Goal: Task Accomplishment & Management: Manage account settings

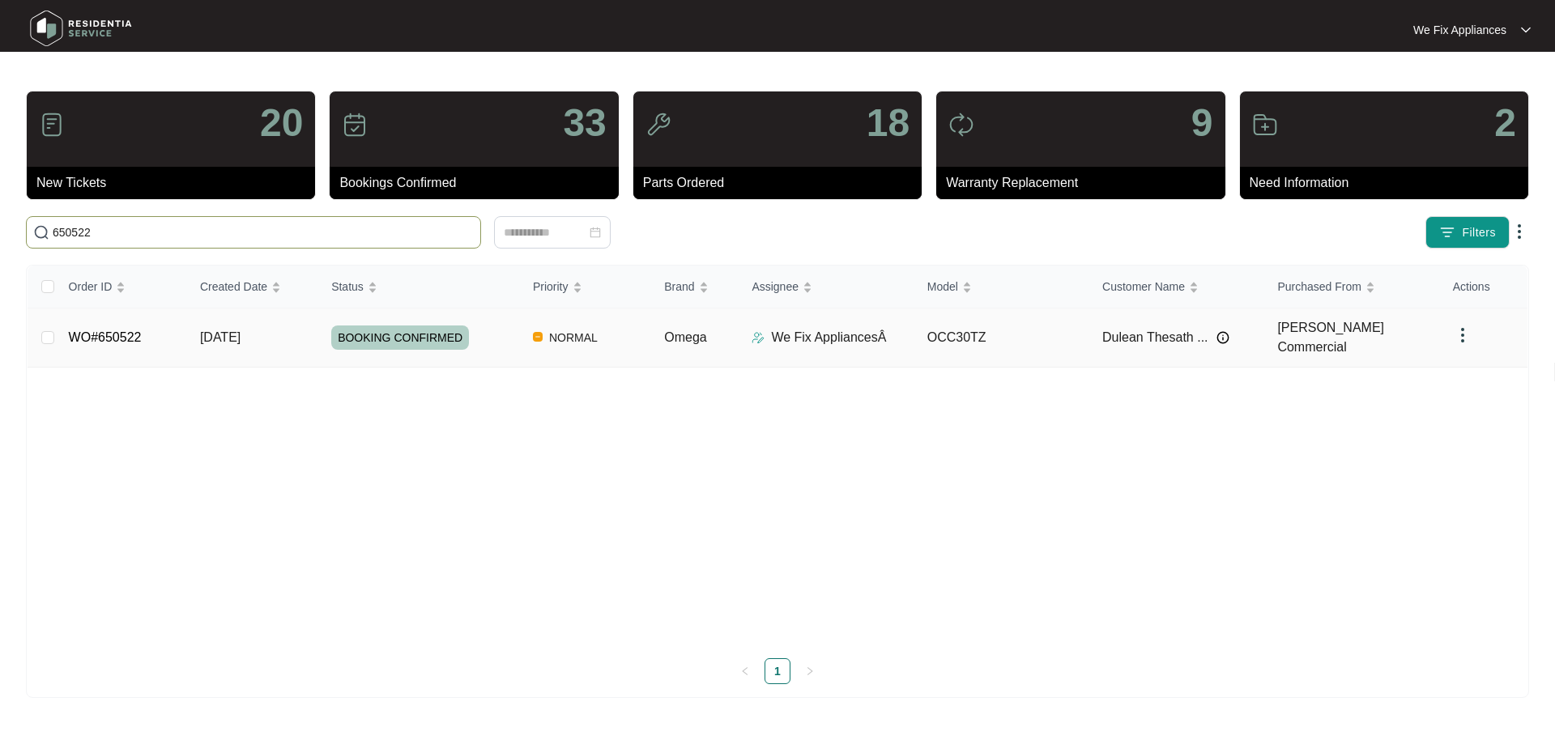
type input "650522"
click at [117, 317] on td "WO#650522" at bounding box center [121, 338] width 131 height 59
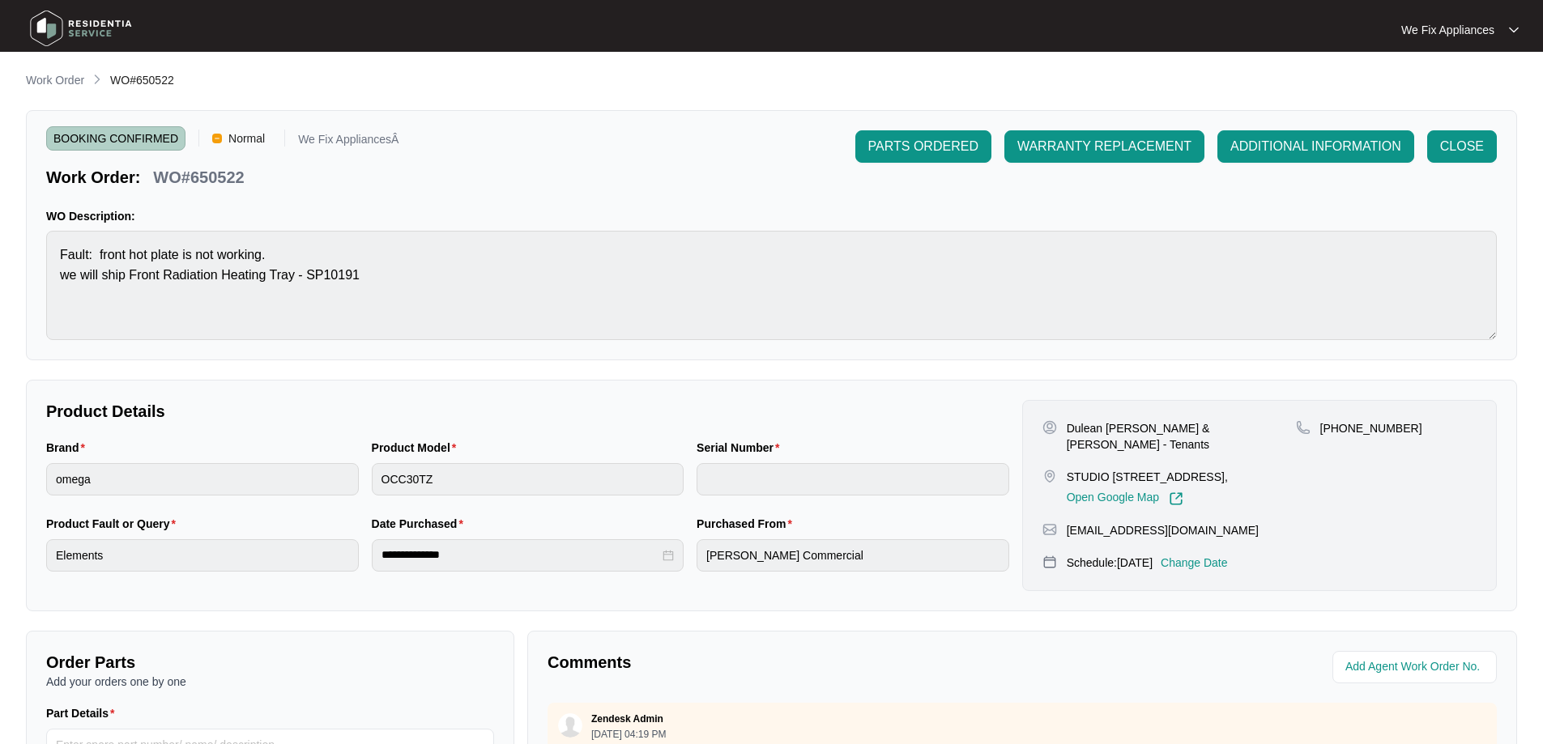
click at [1228, 571] on p "Change Date" at bounding box center [1194, 563] width 67 height 16
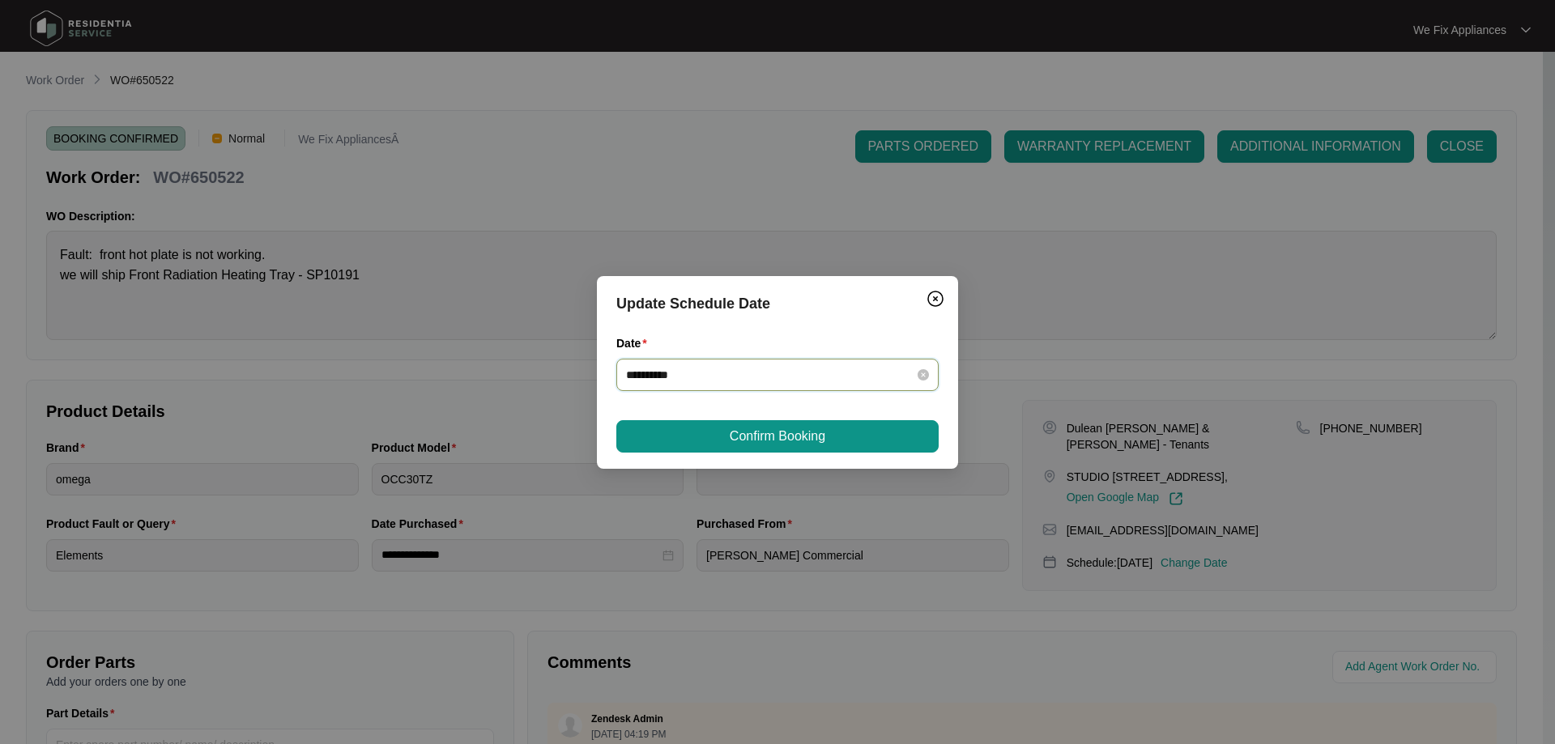
click at [787, 371] on input "**********" at bounding box center [767, 375] width 283 height 18
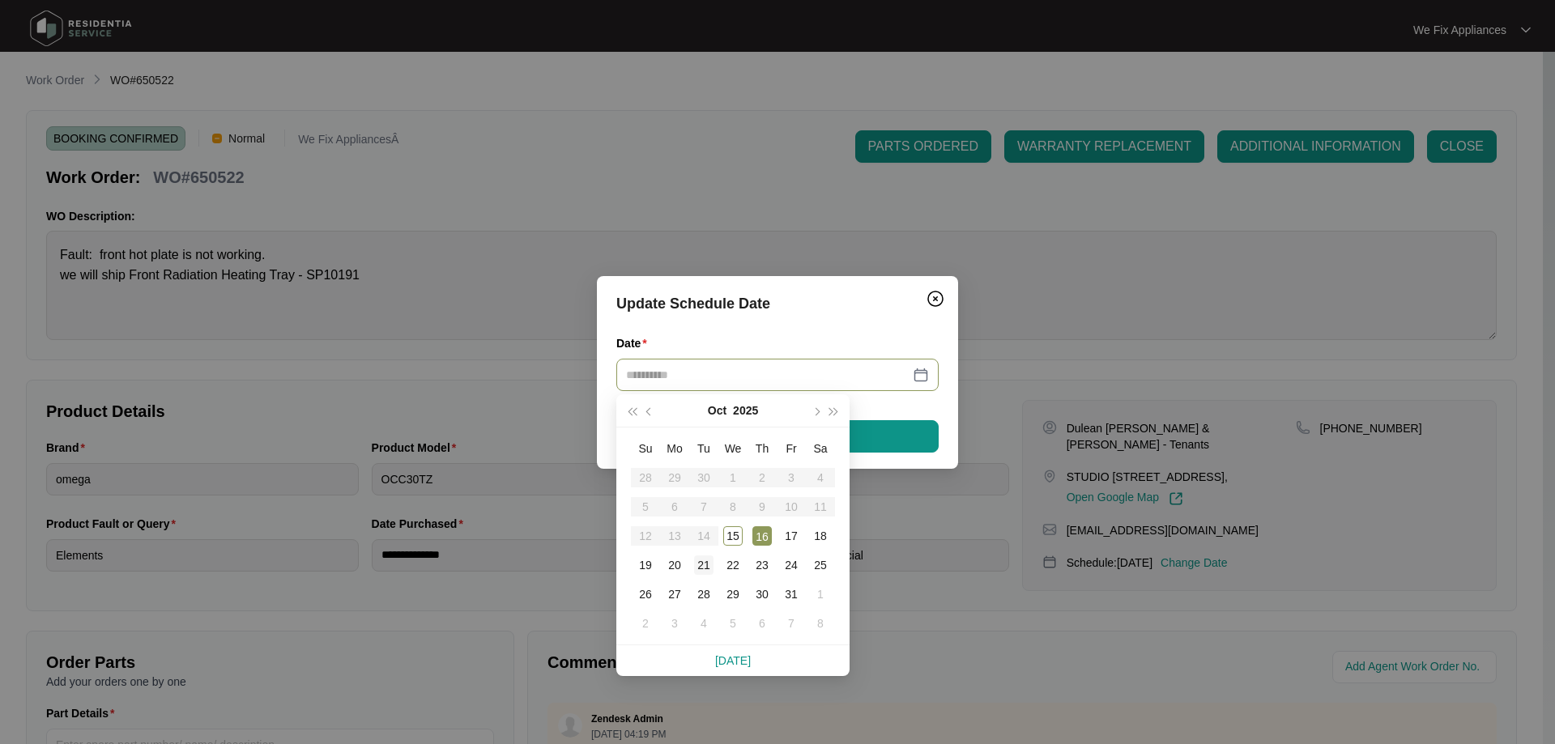
click at [704, 564] on div "21" at bounding box center [703, 565] width 19 height 19
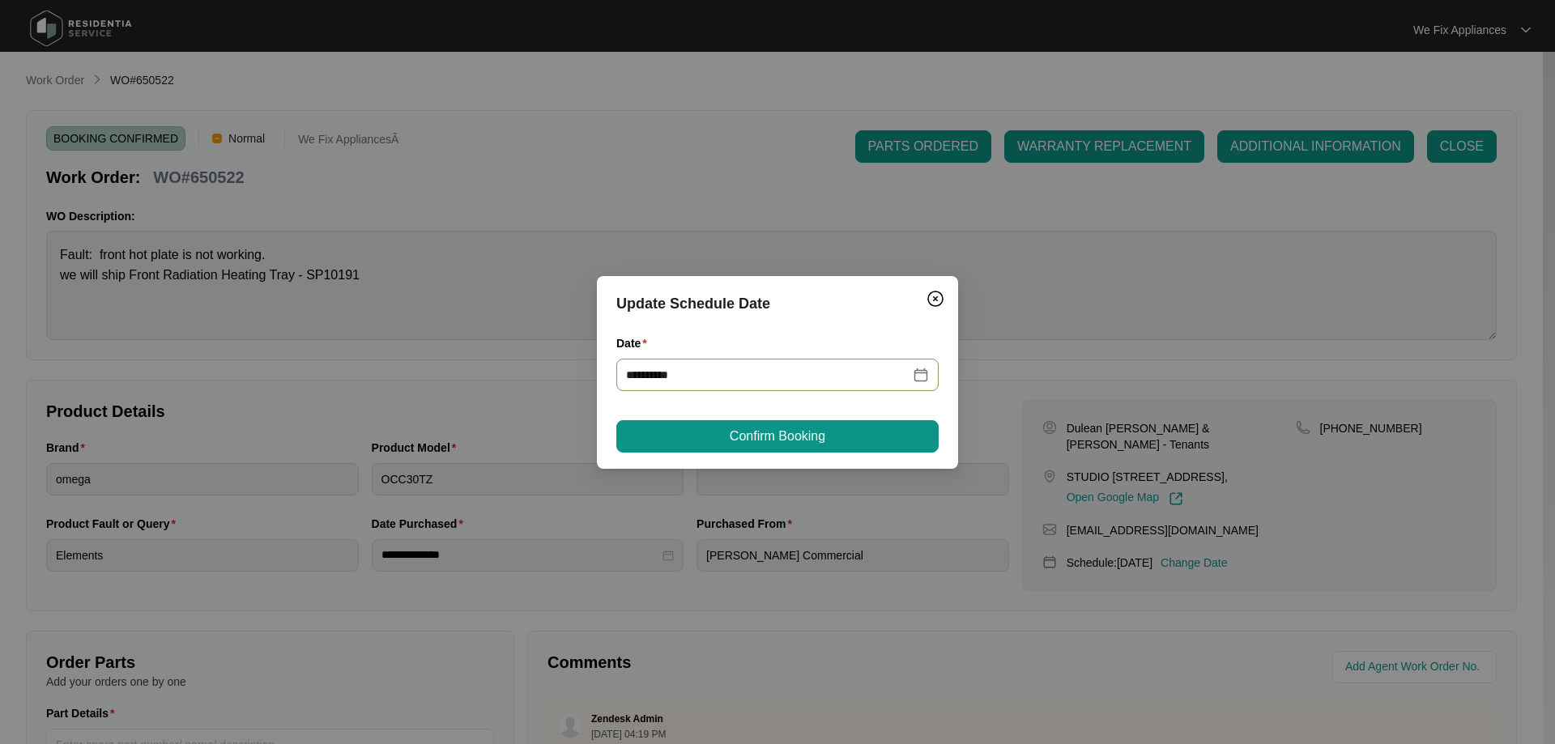
type input "**********"
click at [775, 429] on span "Confirm Booking" at bounding box center [778, 436] width 96 height 19
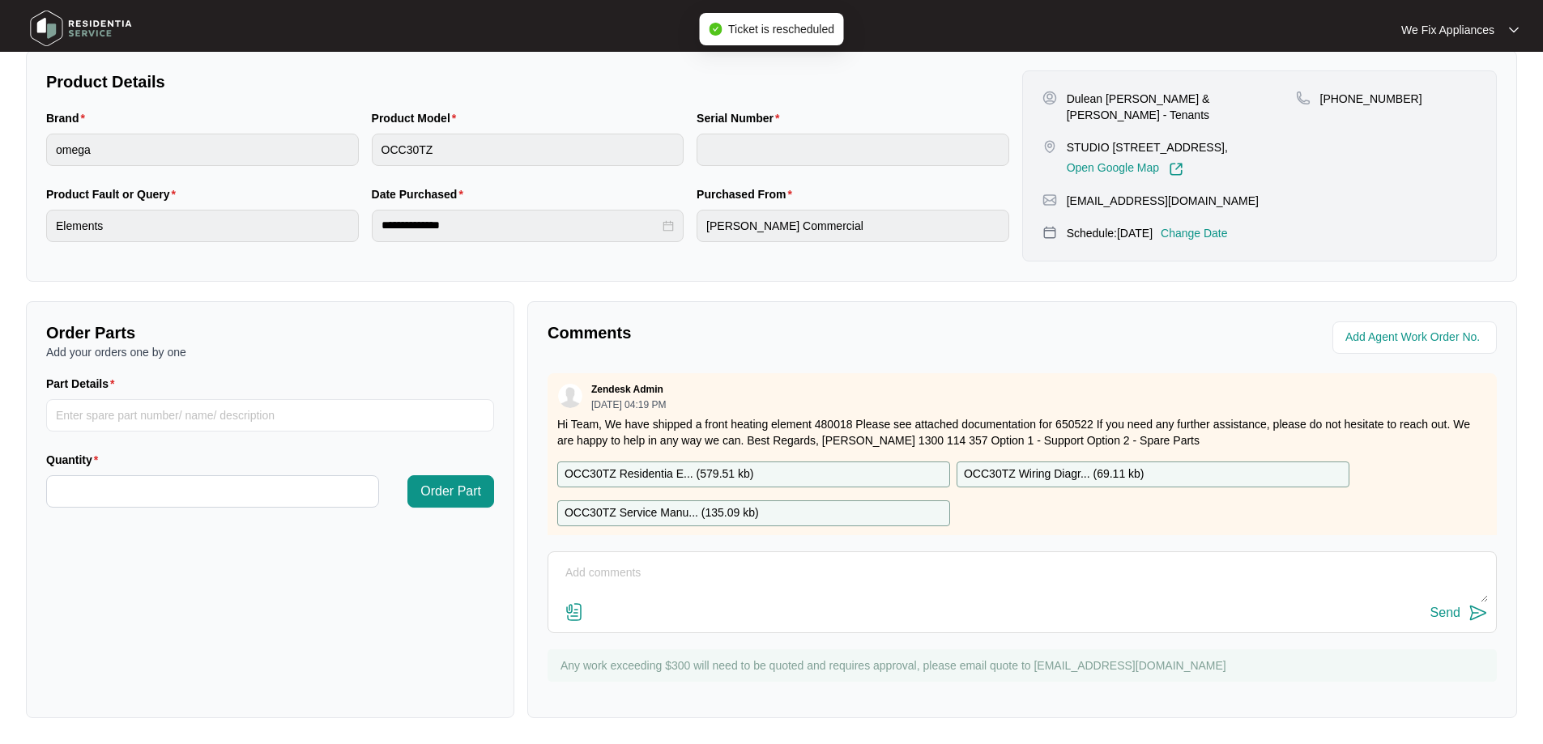
scroll to position [347, 0]
click at [631, 592] on textarea at bounding box center [1021, 581] width 931 height 42
type textarea "Hi team, customer cancelled [DATE] booking rebooked for [DATE] thank you."
click at [1438, 615] on div "Send" at bounding box center [1445, 613] width 30 height 15
click at [80, 31] on img at bounding box center [80, 28] width 113 height 49
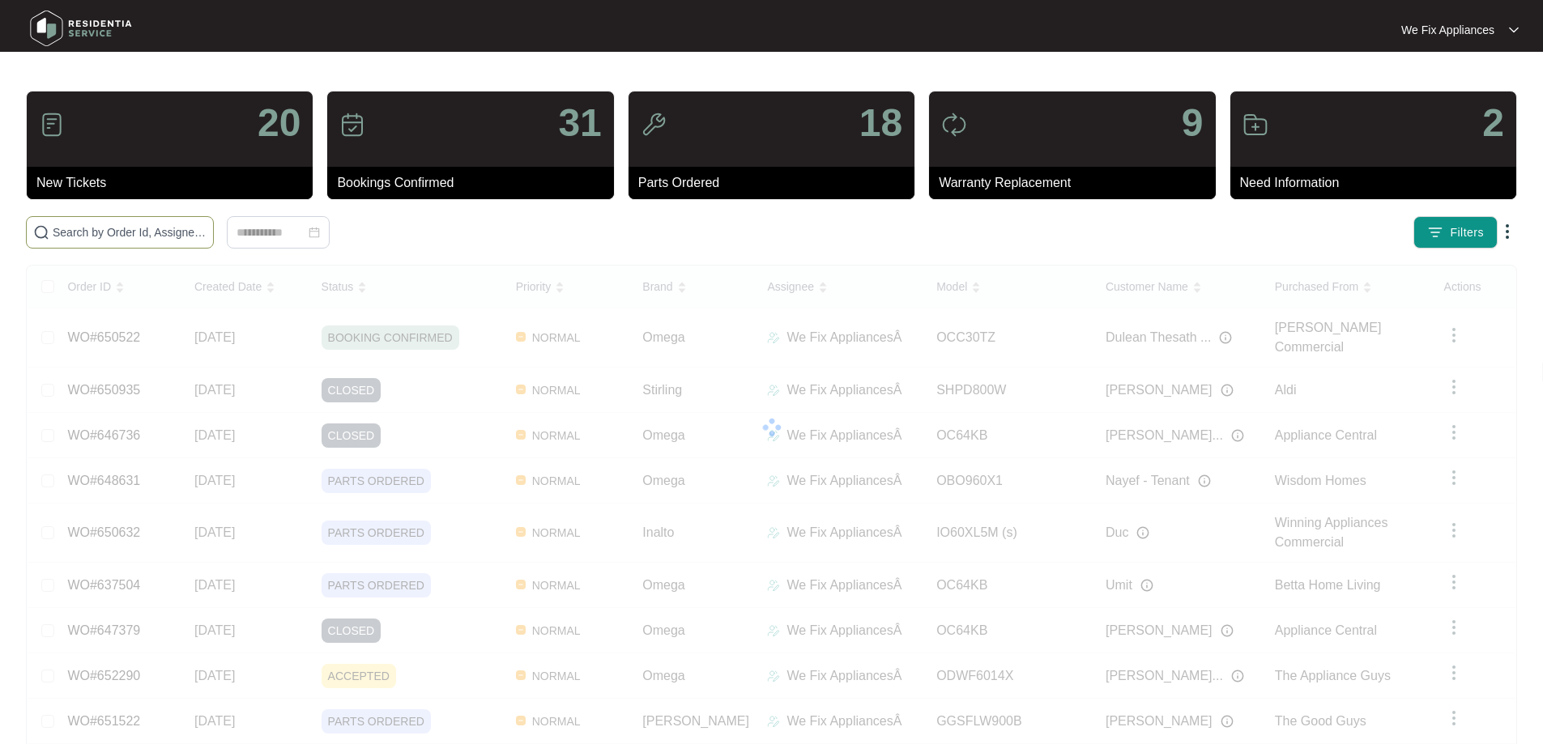
paste input "652706"
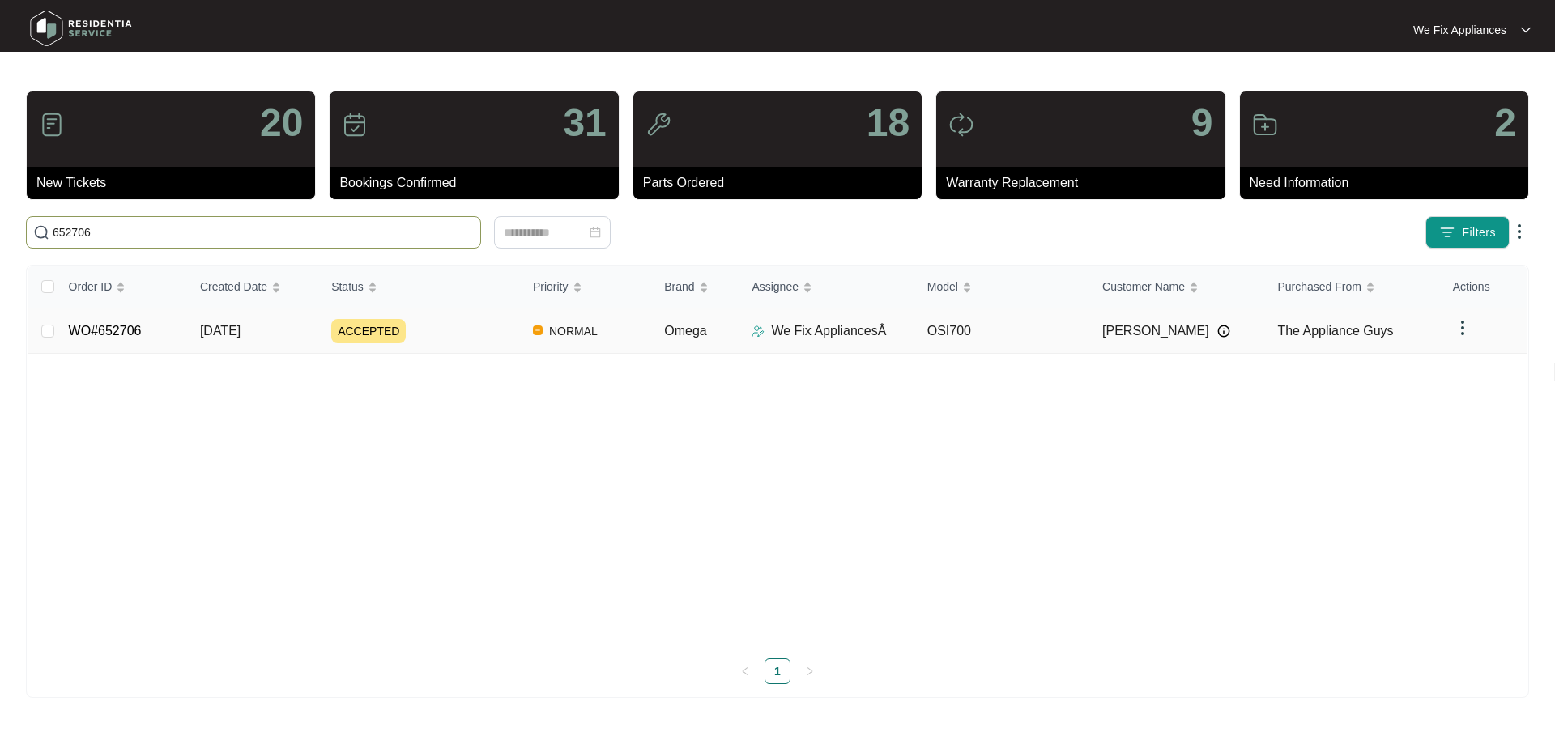
type input "652706"
click at [108, 324] on link "WO#652706" at bounding box center [105, 331] width 73 height 14
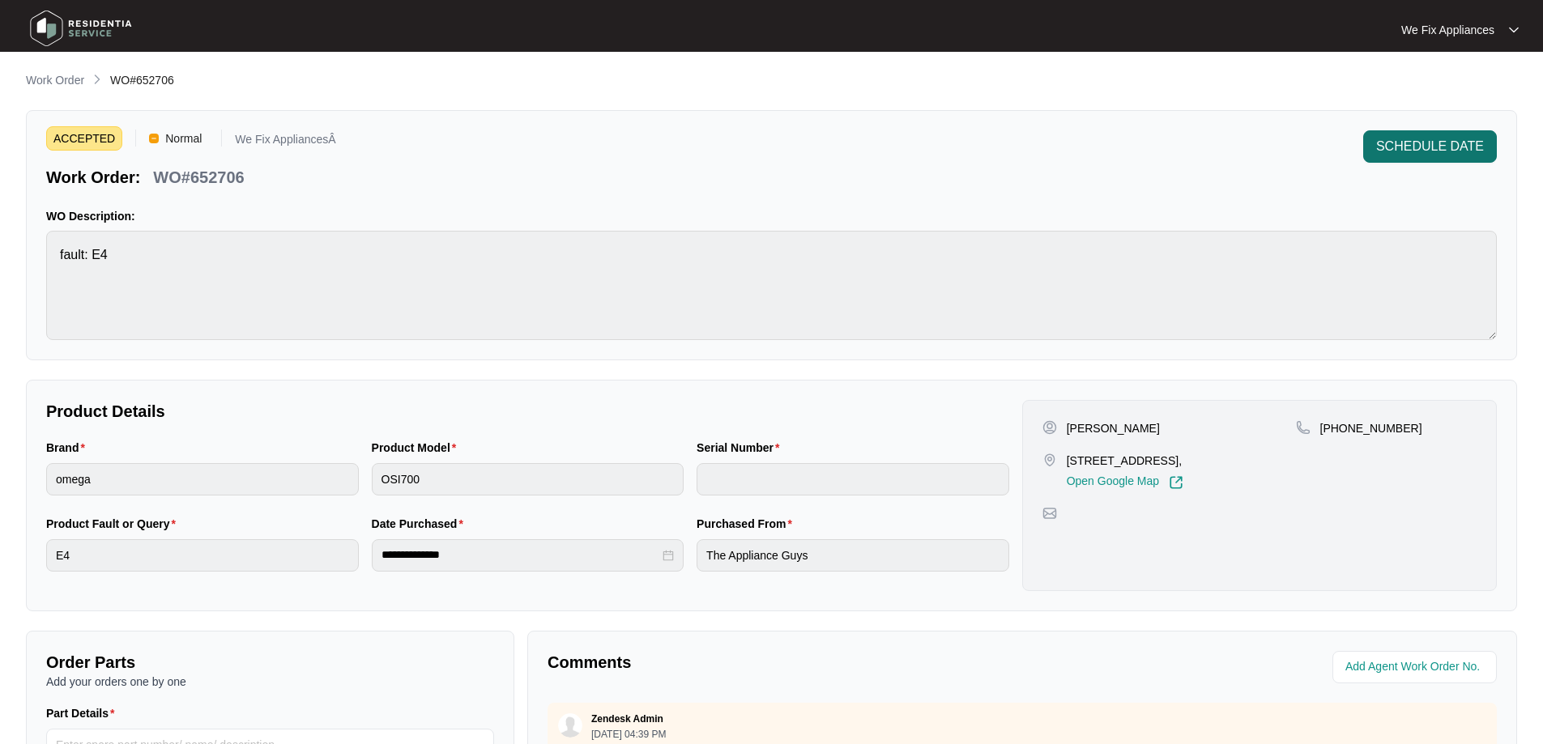
click at [1440, 130] on button "SCHEDULE DATE" at bounding box center [1430, 146] width 134 height 32
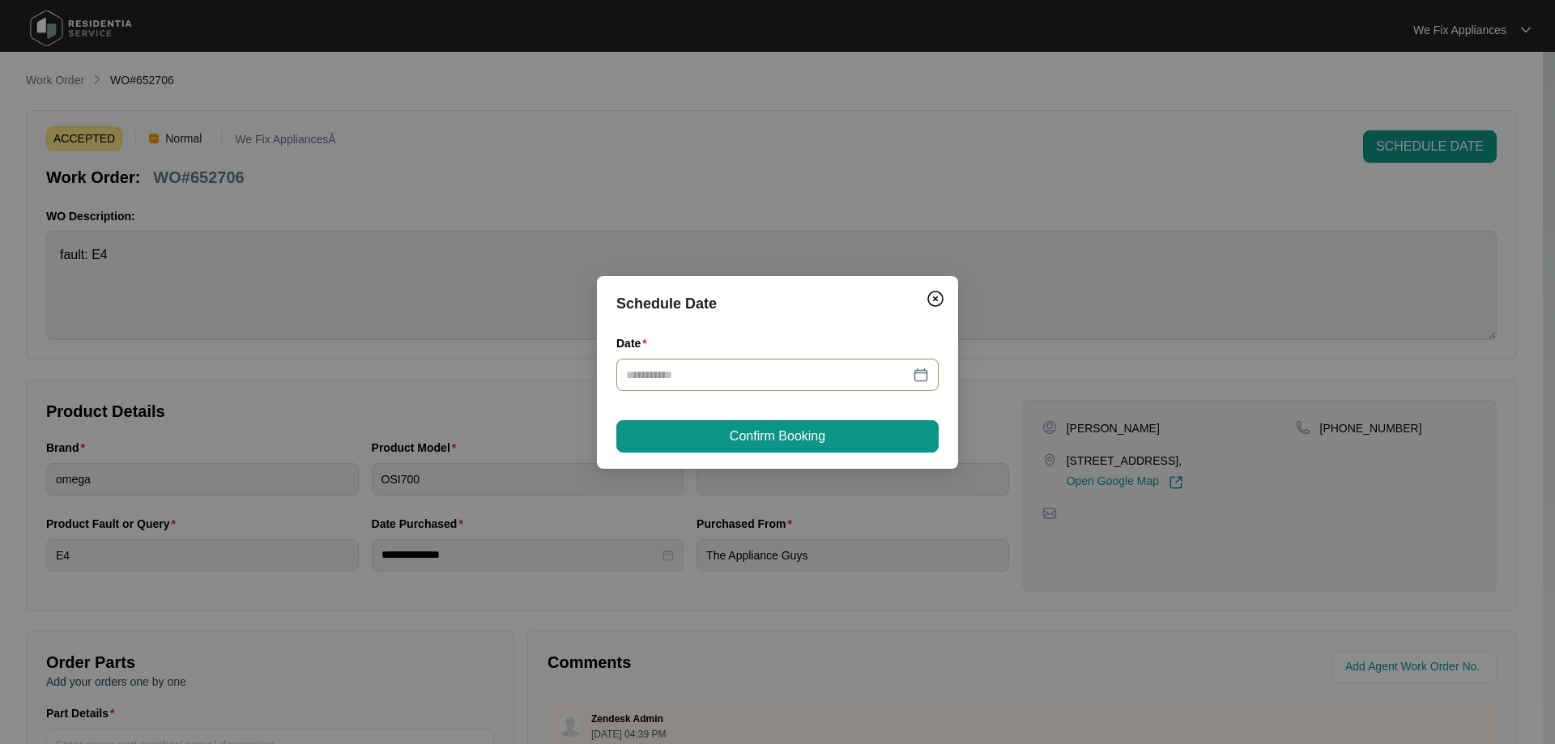
click at [756, 387] on div at bounding box center [777, 375] width 322 height 32
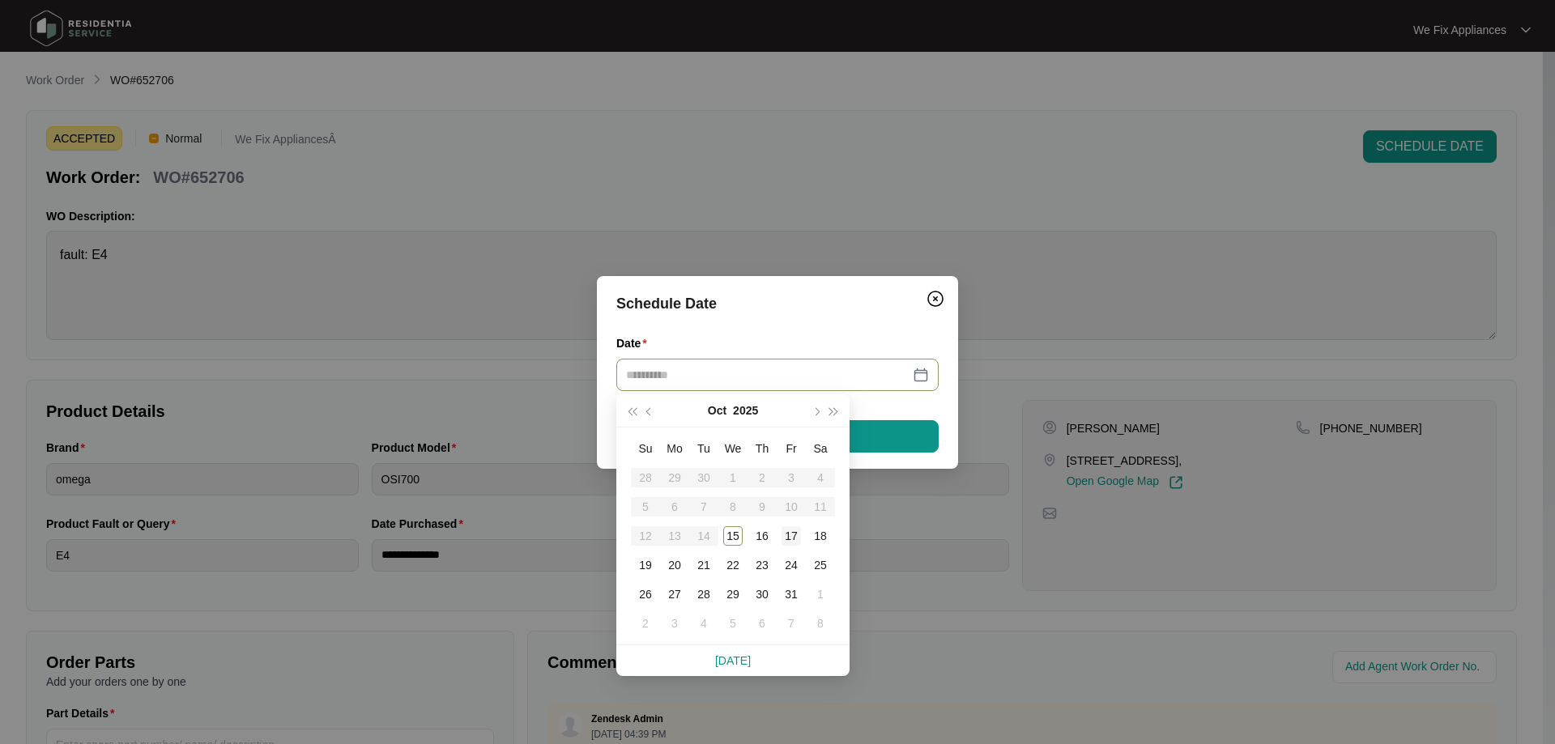
type input "**********"
click at [799, 538] on div "17" at bounding box center [791, 535] width 19 height 19
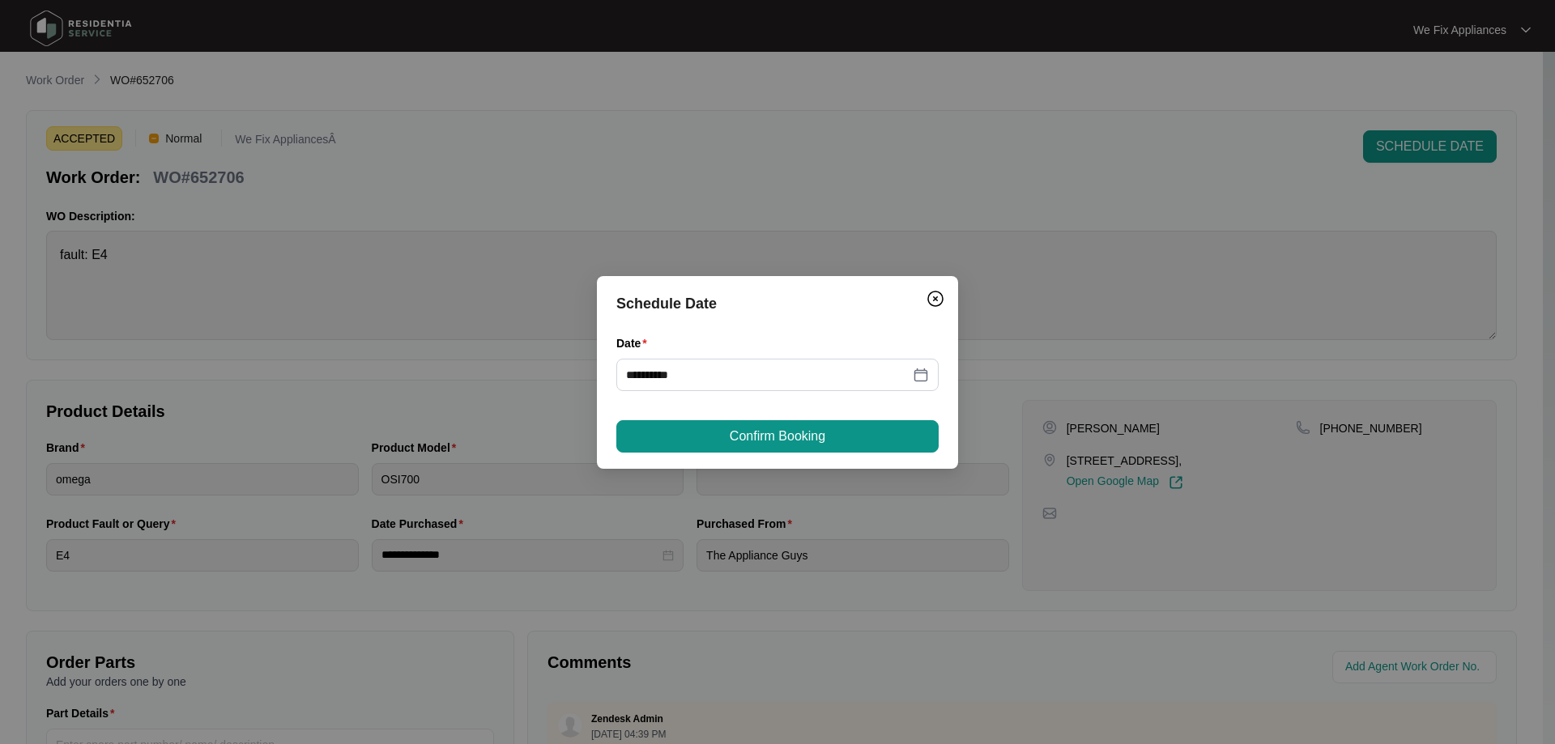
click at [807, 428] on span "Confirm Booking" at bounding box center [778, 436] width 96 height 19
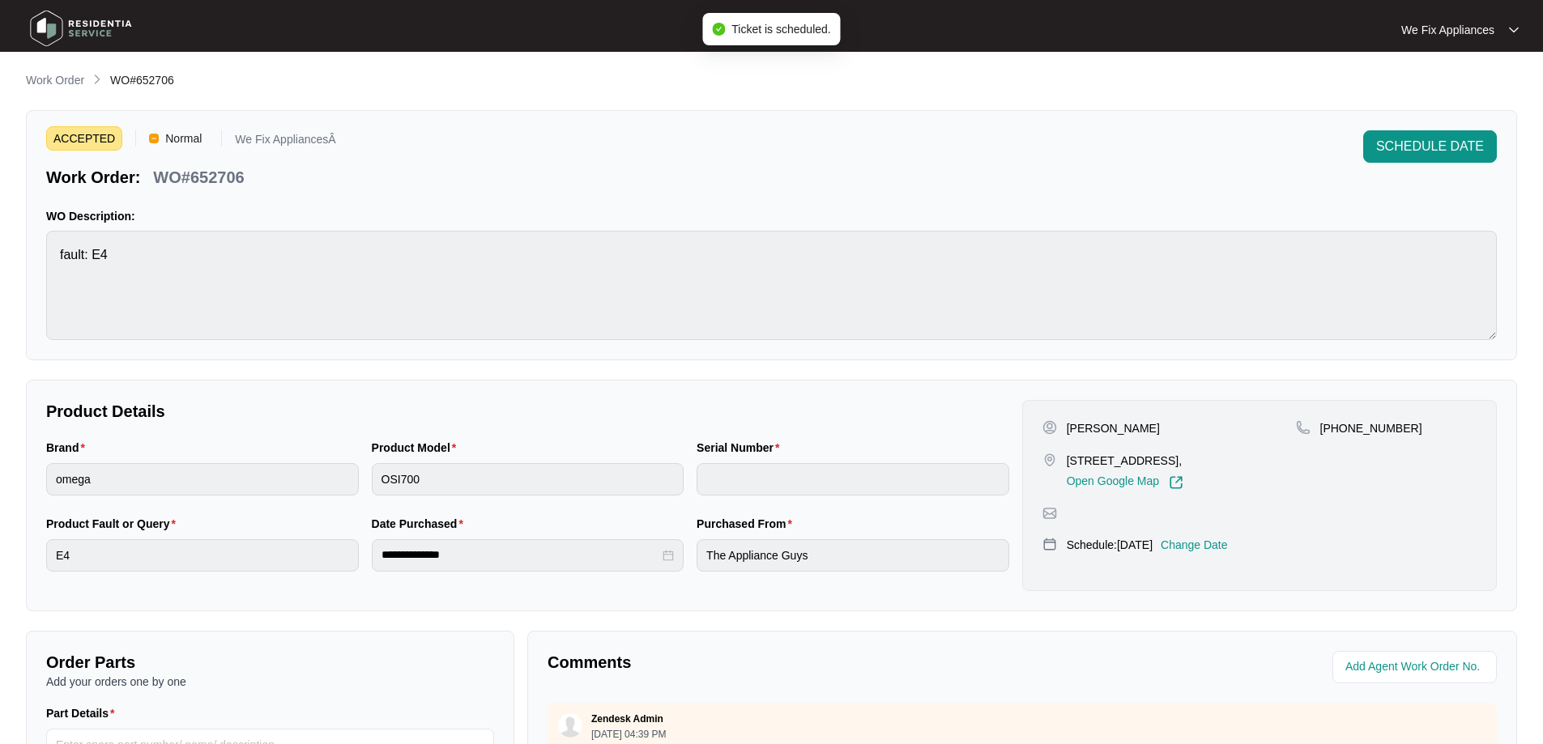
click at [98, 28] on img at bounding box center [80, 28] width 113 height 49
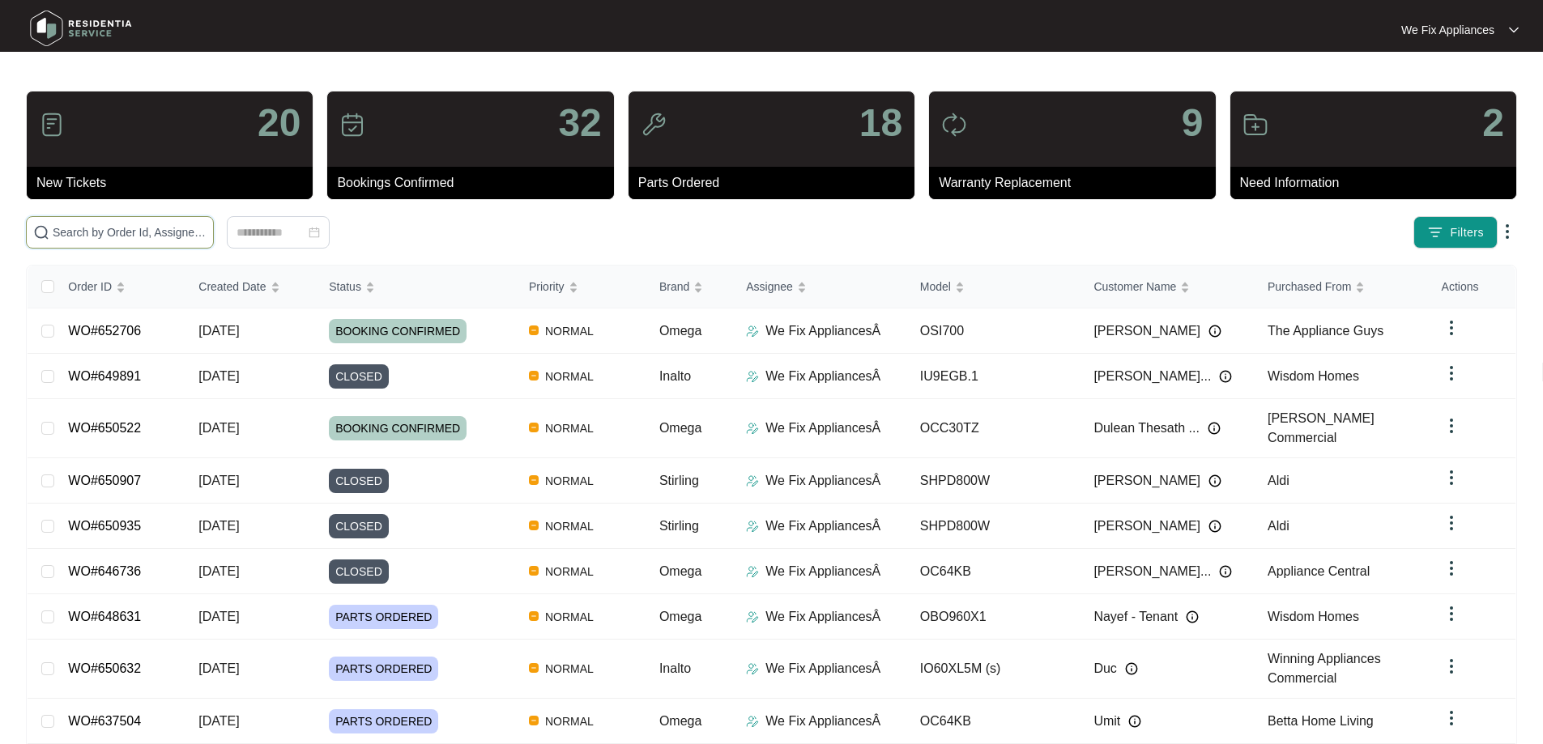
drag, startPoint x: 177, startPoint y: 241, endPoint x: 86, endPoint y: 233, distance: 91.9
paste input "651798"
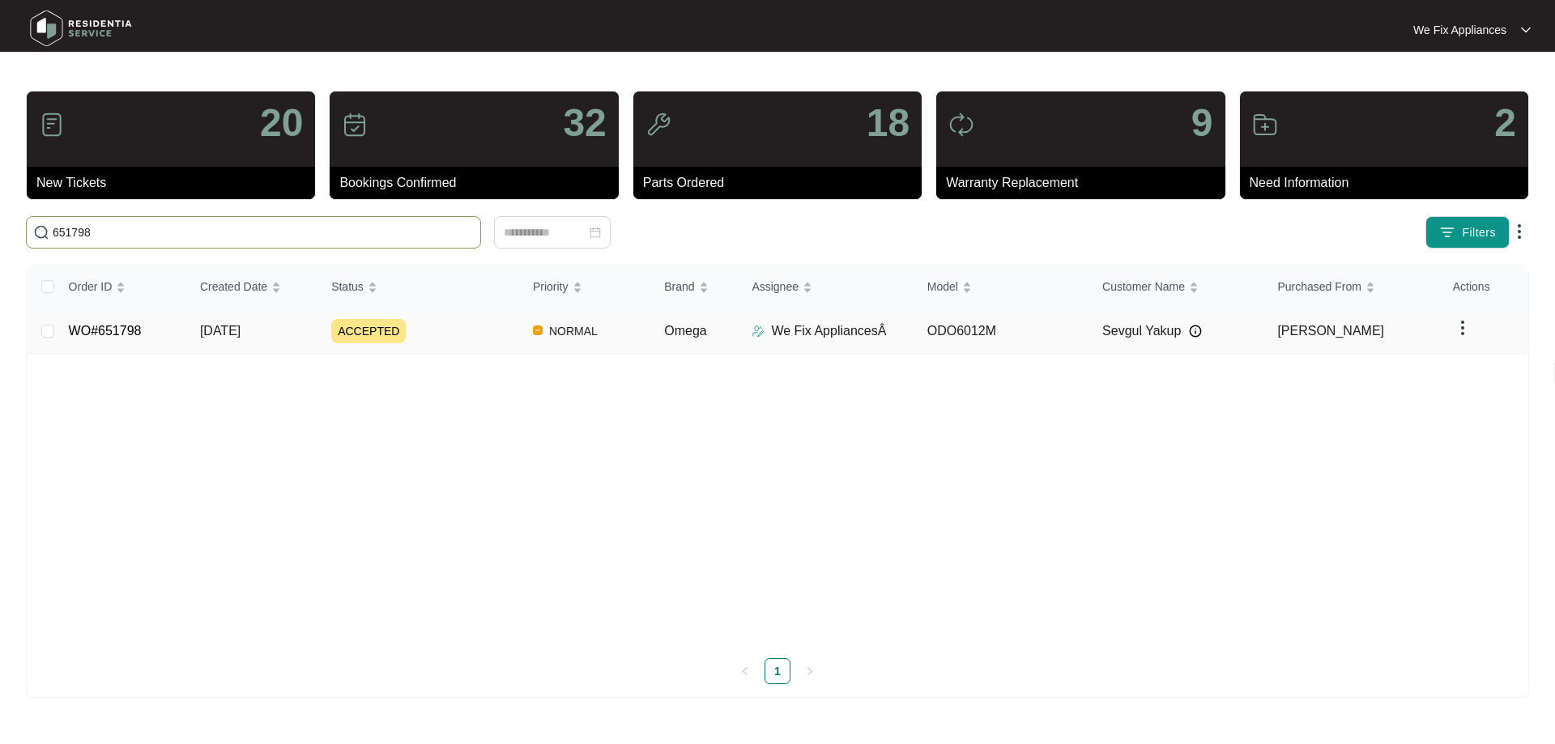
type input "651798"
click at [113, 332] on link "WO#651798" at bounding box center [105, 331] width 73 height 14
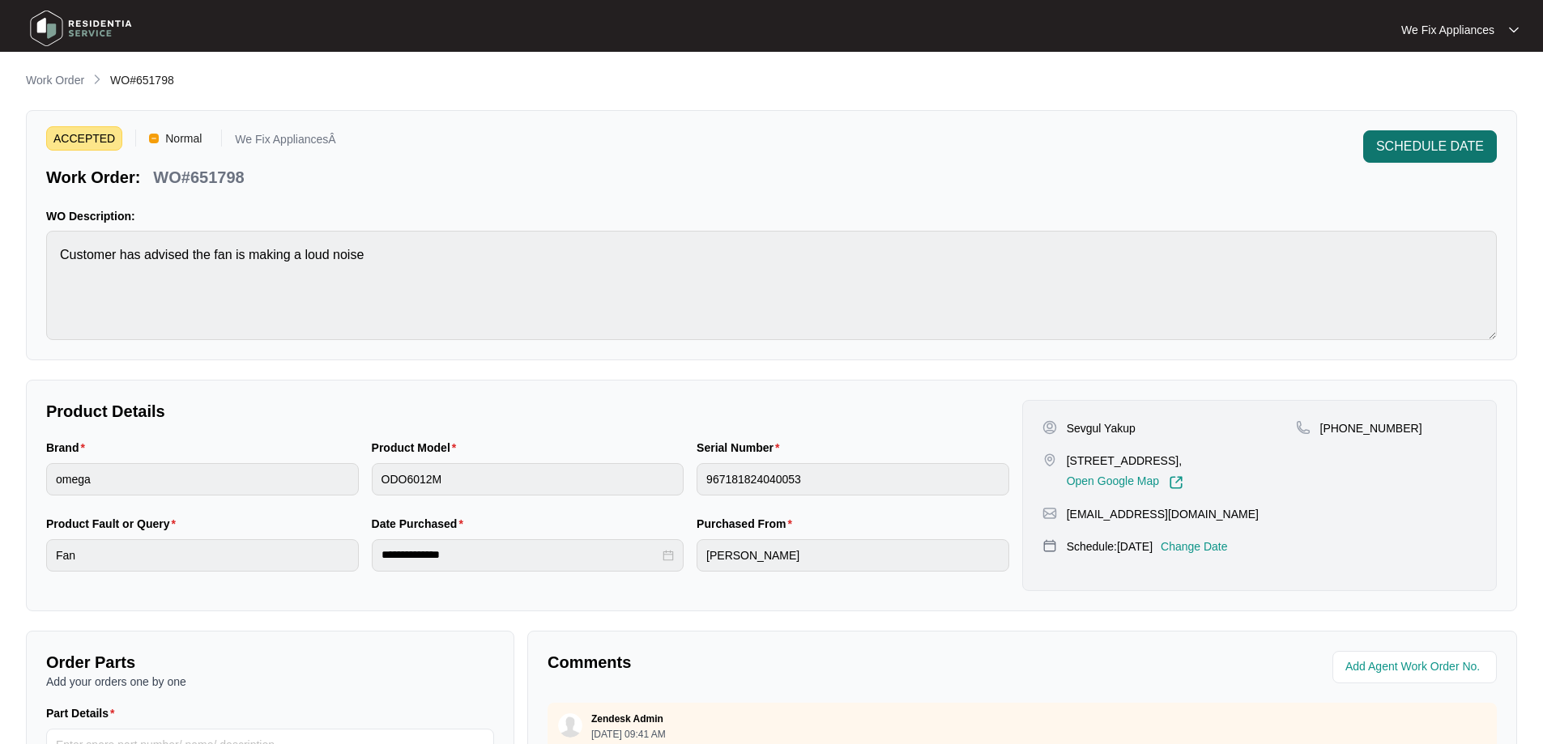
click at [1395, 156] on button "SCHEDULE DATE" at bounding box center [1430, 146] width 134 height 32
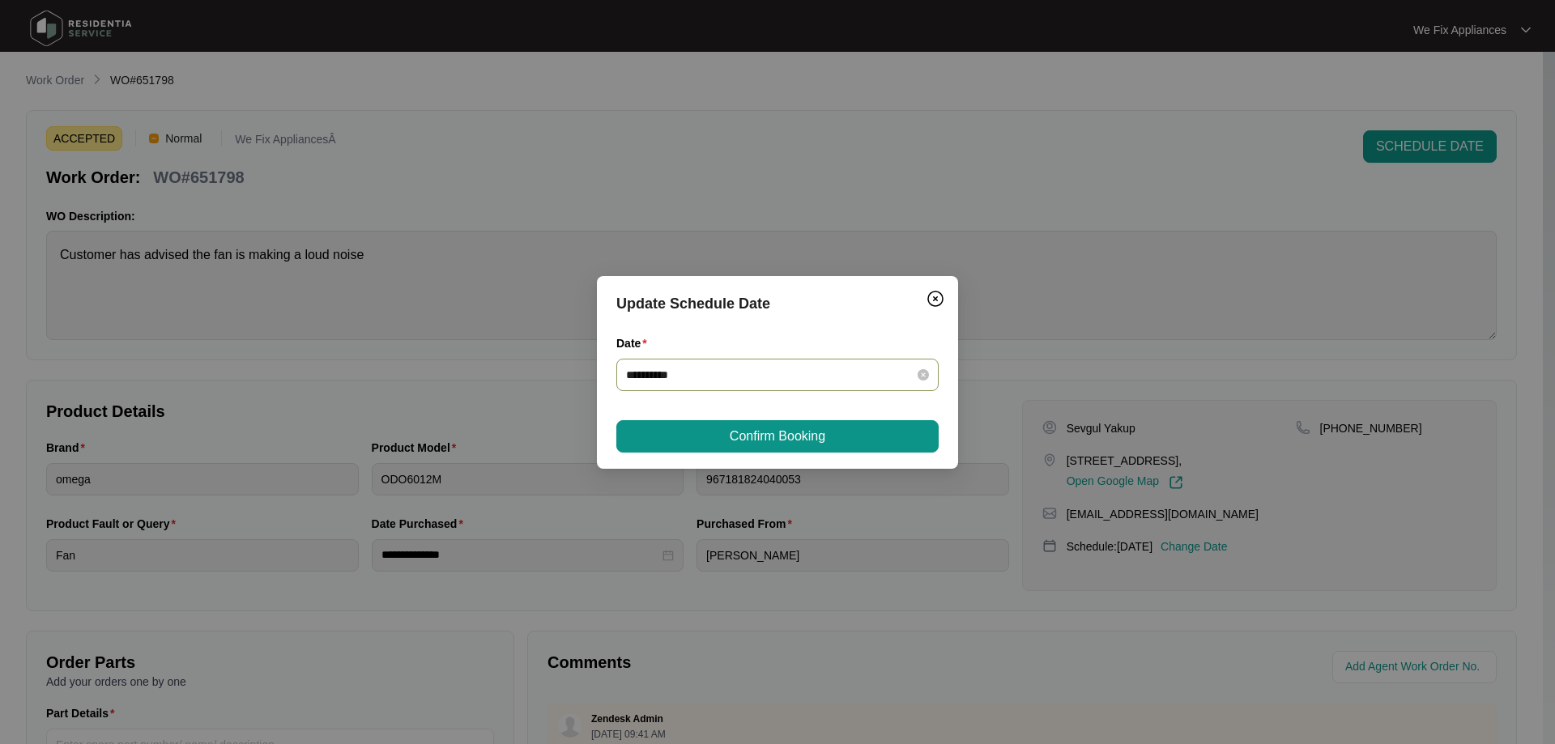
click at [716, 390] on div "**********" at bounding box center [777, 375] width 322 height 32
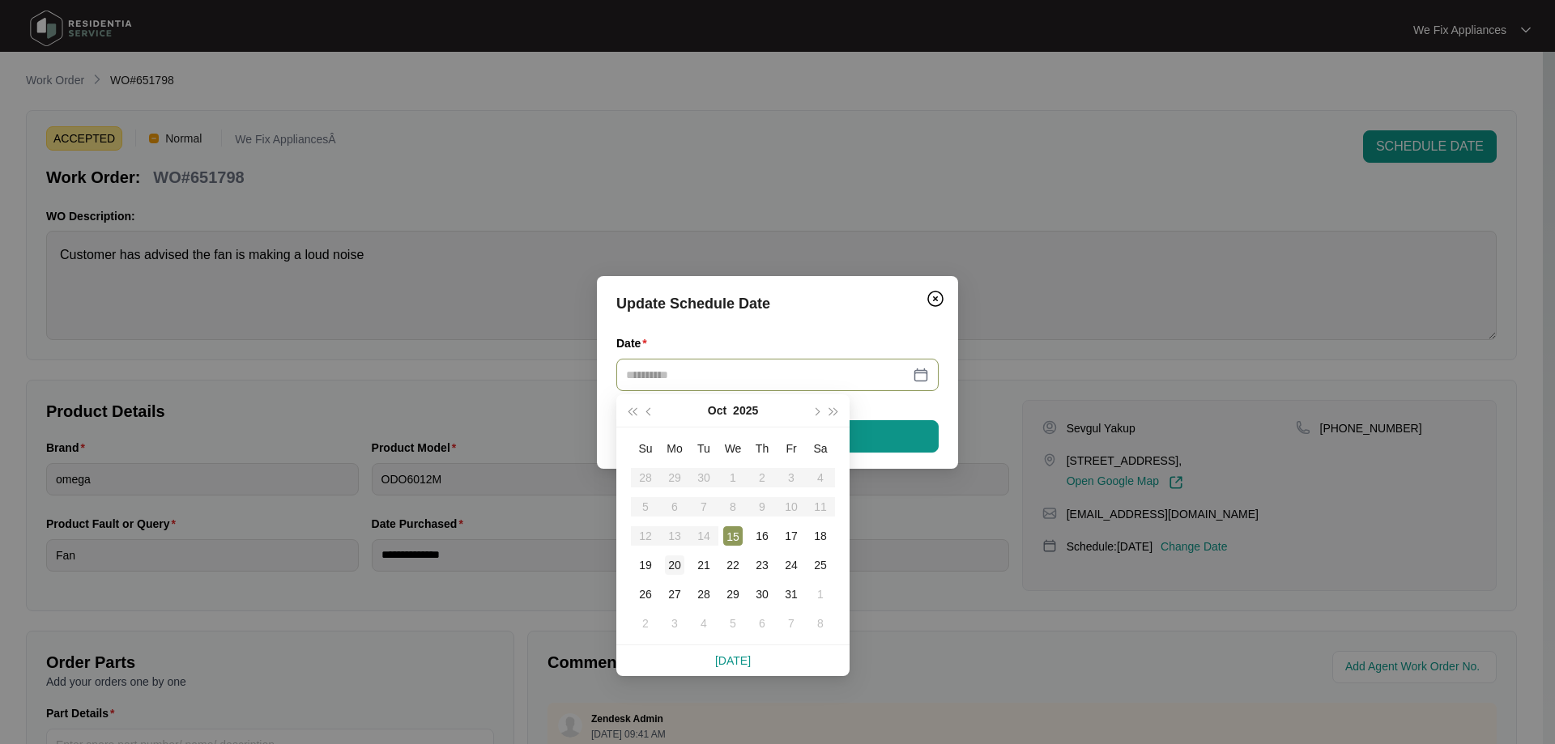
click at [683, 569] on div "20" at bounding box center [674, 565] width 19 height 19
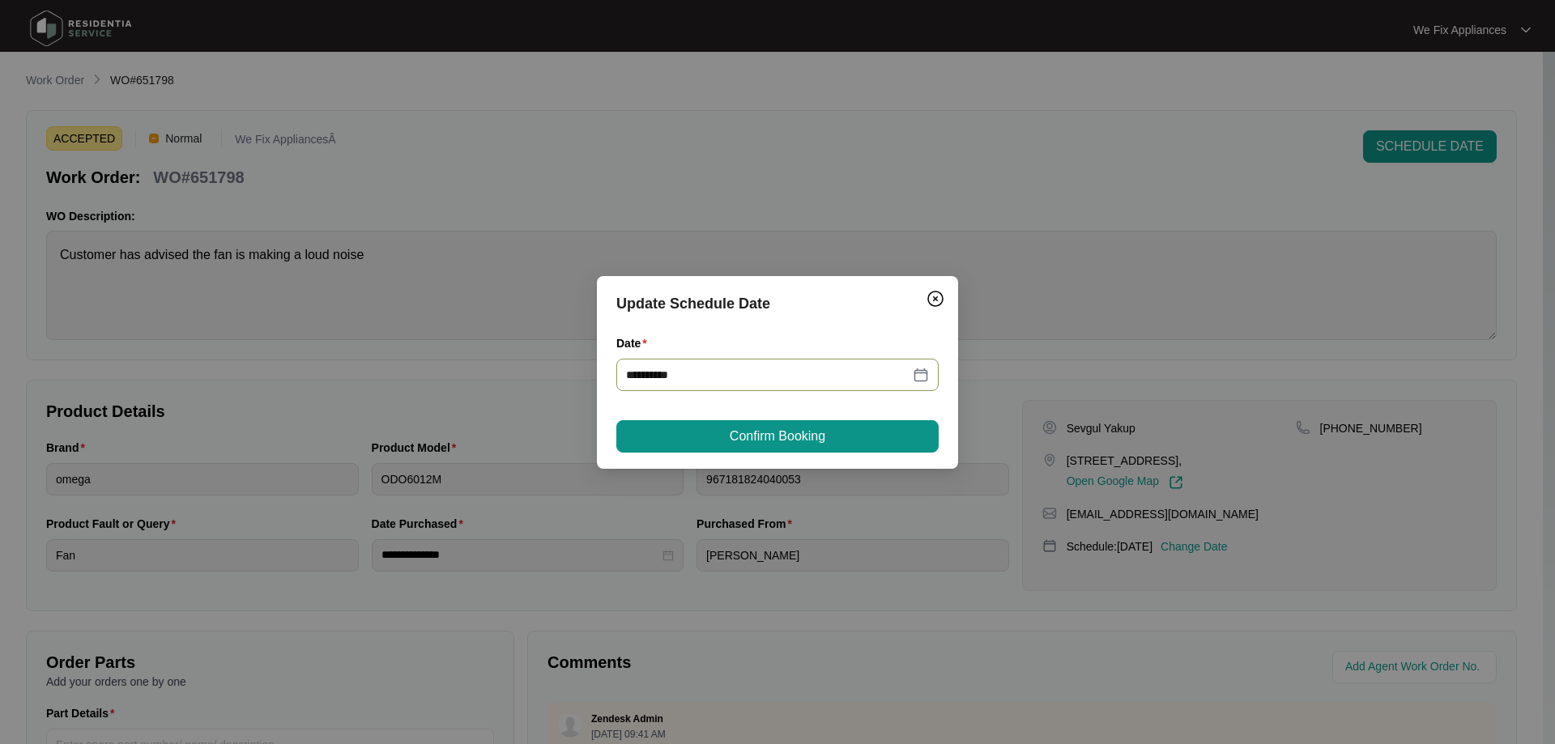
type input "**********"
click at [782, 439] on span "Confirm Booking" at bounding box center [778, 436] width 96 height 19
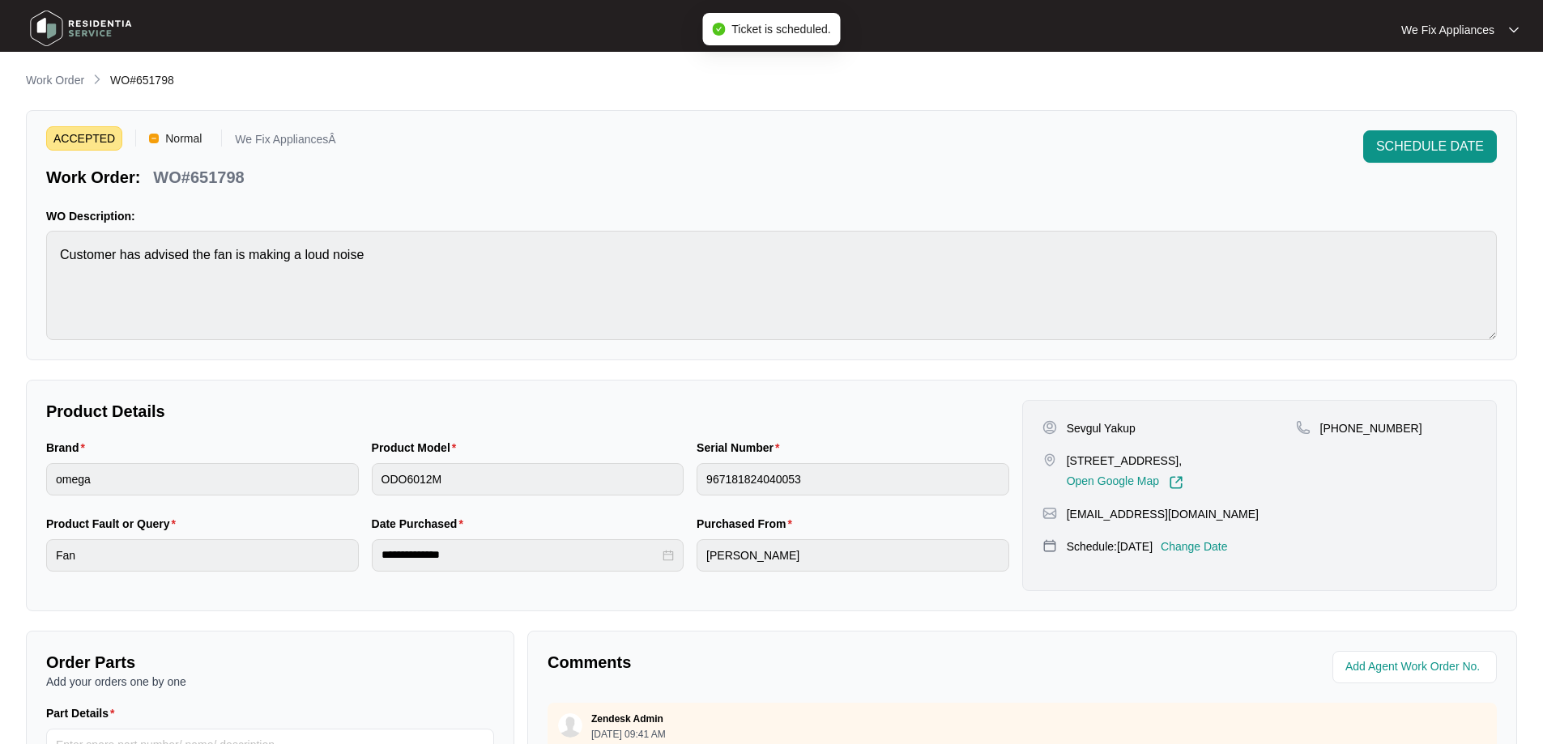
click at [88, 25] on img at bounding box center [80, 28] width 113 height 49
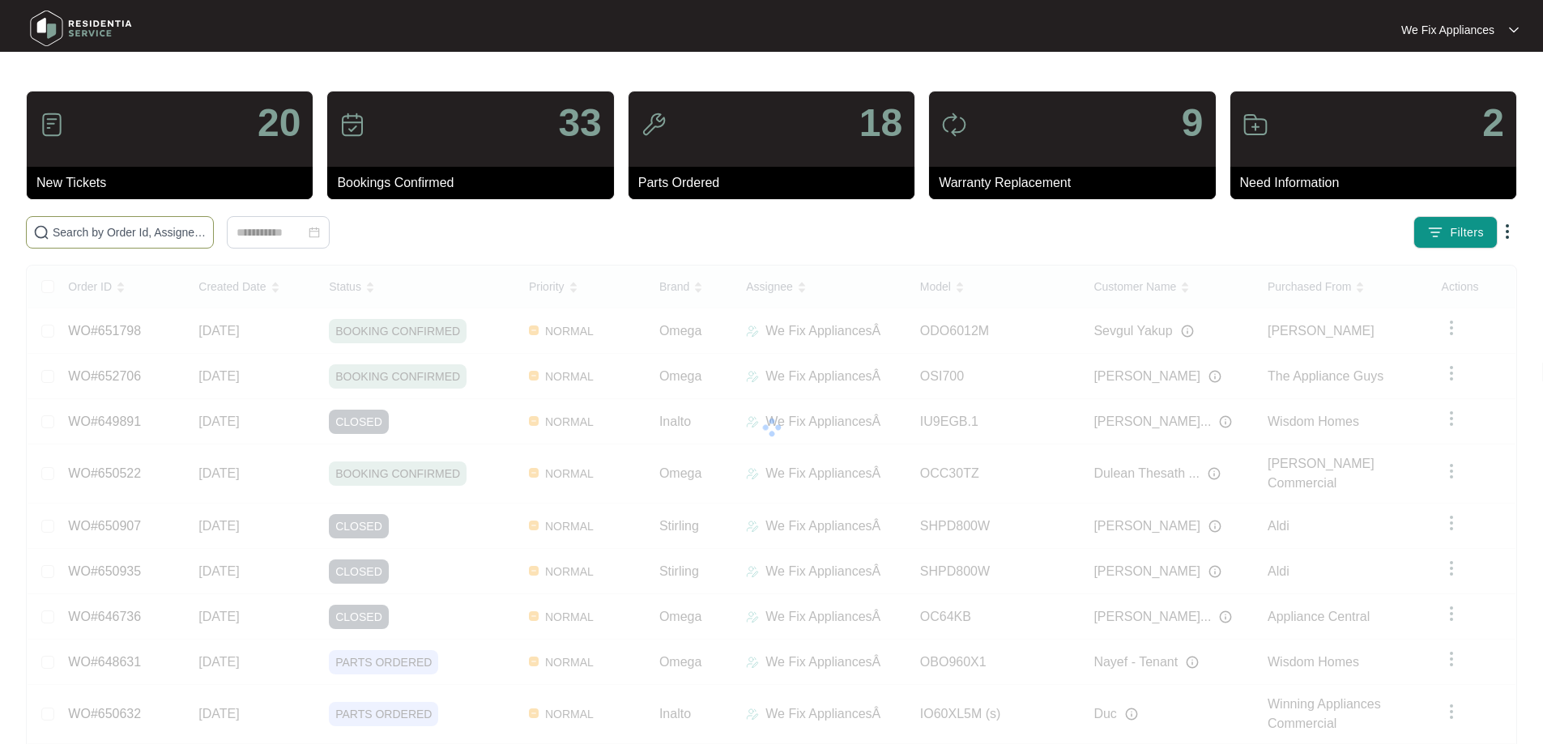
paste input "648119"
type input "648119"
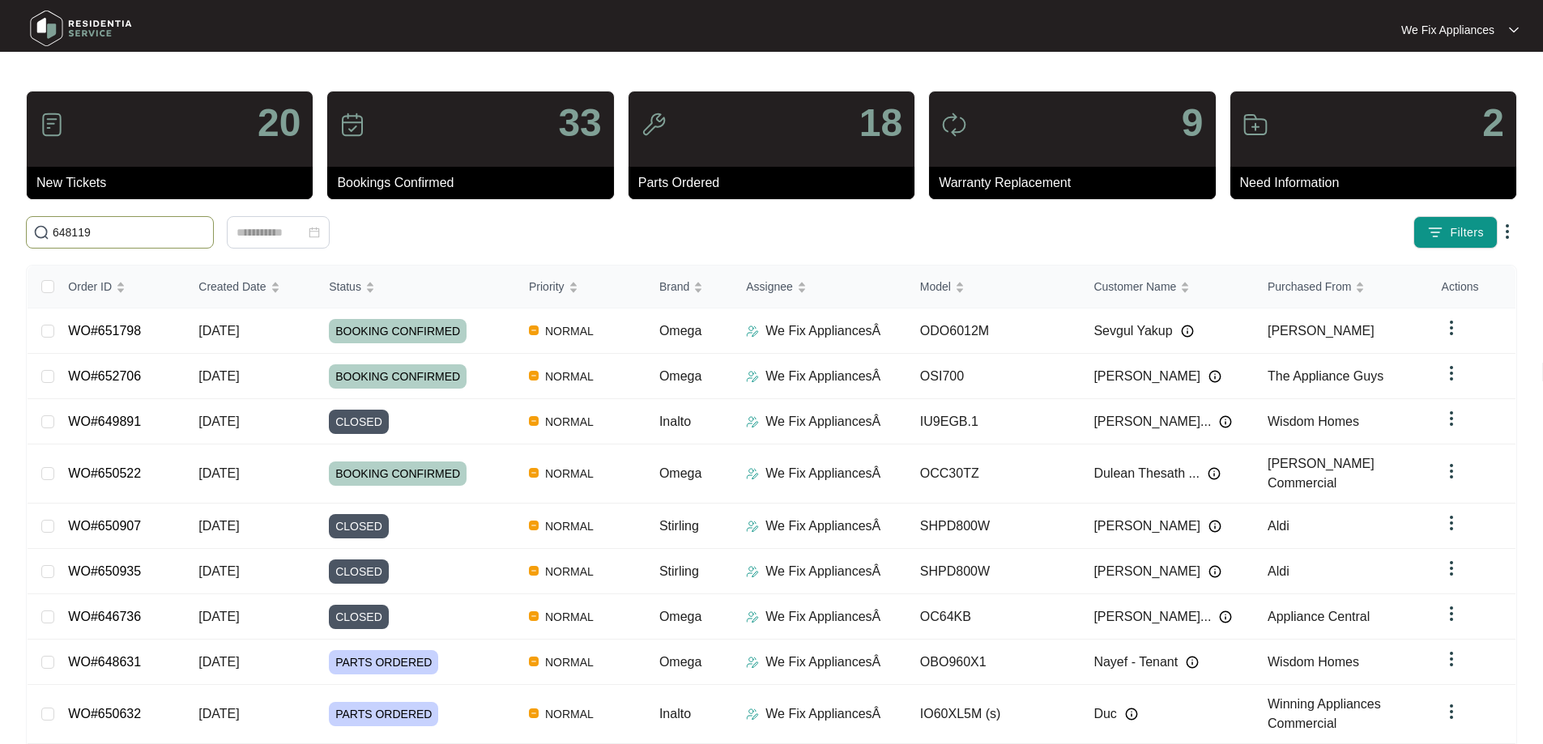
drag, startPoint x: 159, startPoint y: 224, endPoint x: 0, endPoint y: 197, distance: 161.1
click at [0, 197] on main "20 New Tickets 33 Bookings Confirmed 18 Parts Ordered 9 Warranty Replacement 2 …" at bounding box center [771, 434] width 1543 height 868
paste input "648119"
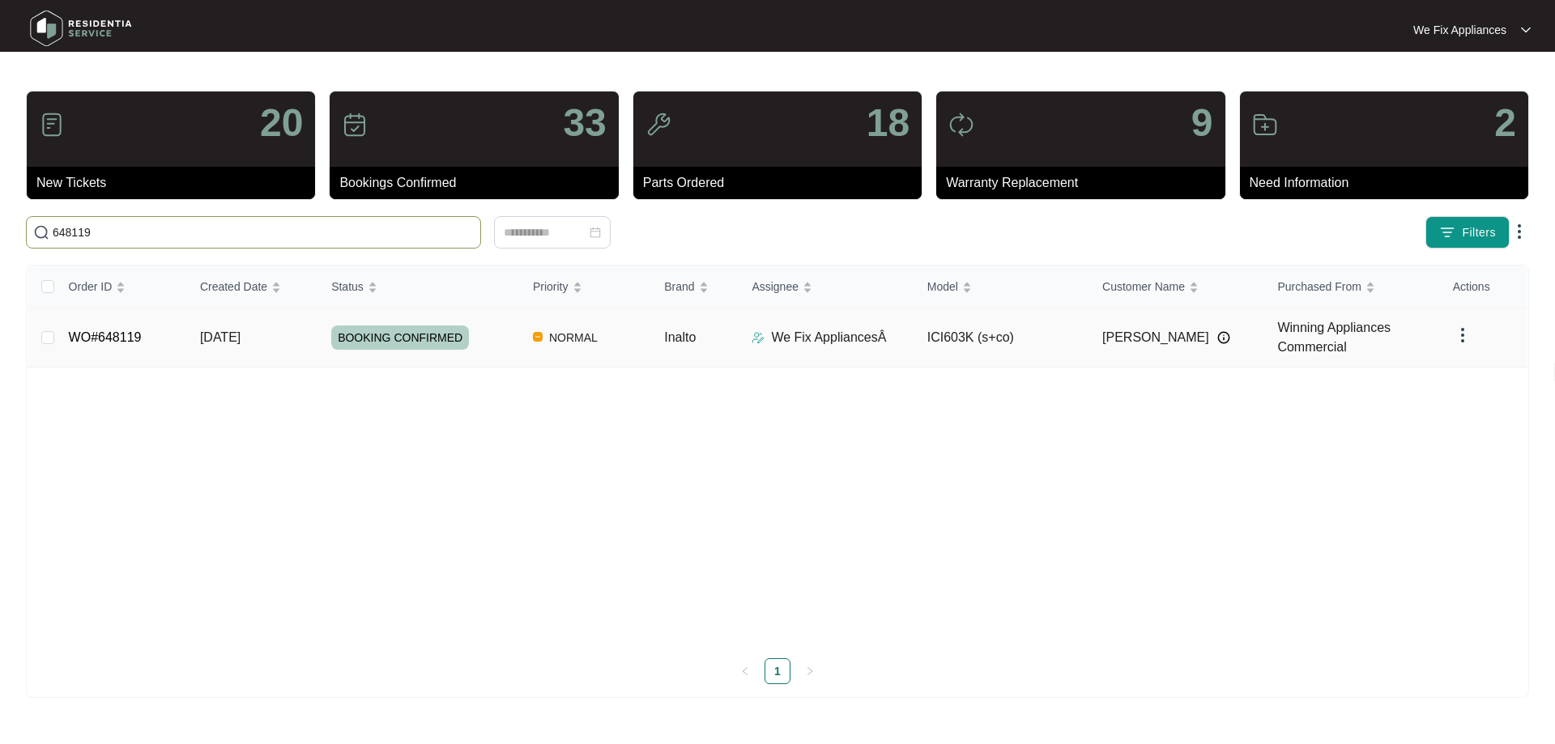
type input "648119"
click at [116, 341] on link "WO#648119" at bounding box center [105, 337] width 73 height 14
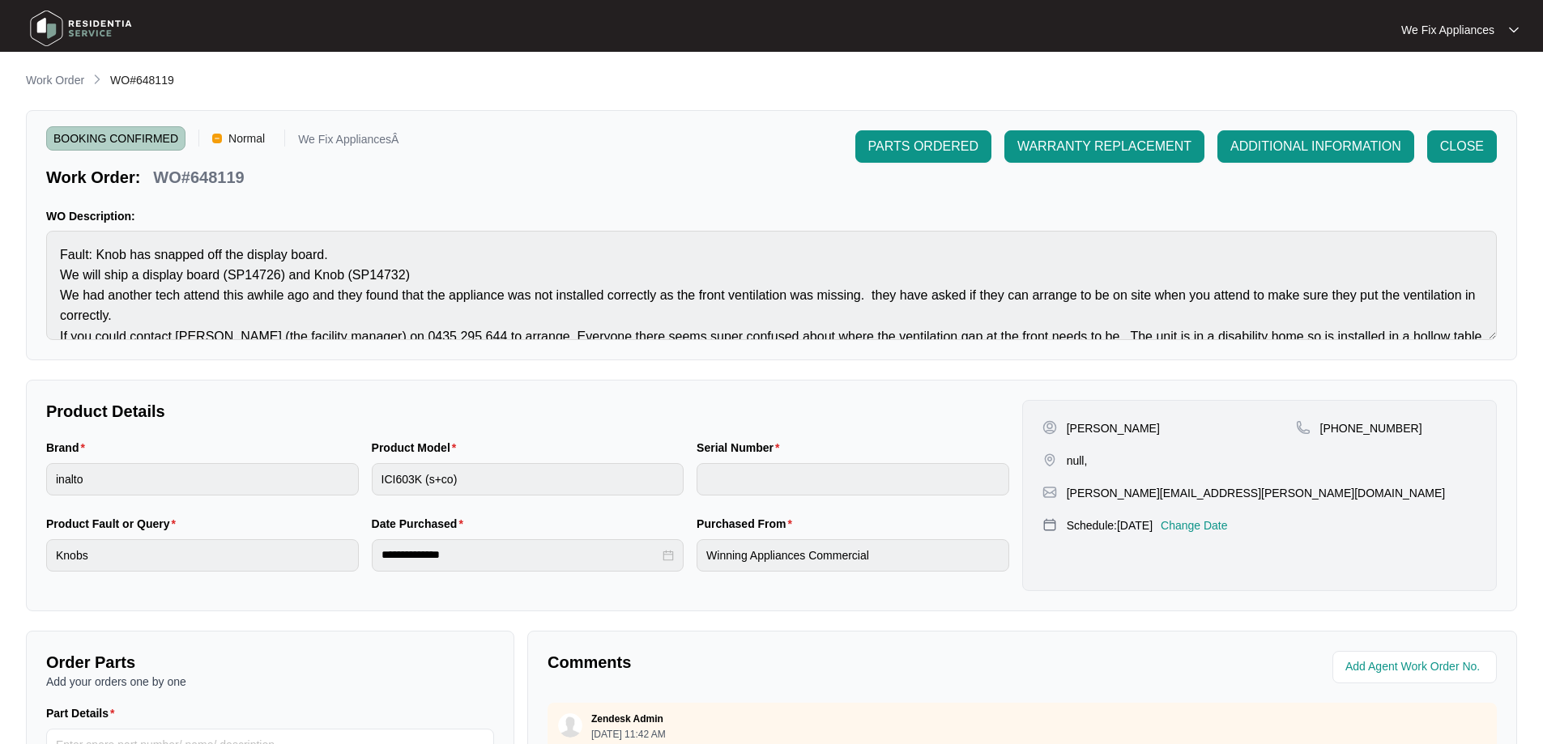
click at [1228, 523] on p "Change Date" at bounding box center [1194, 526] width 67 height 16
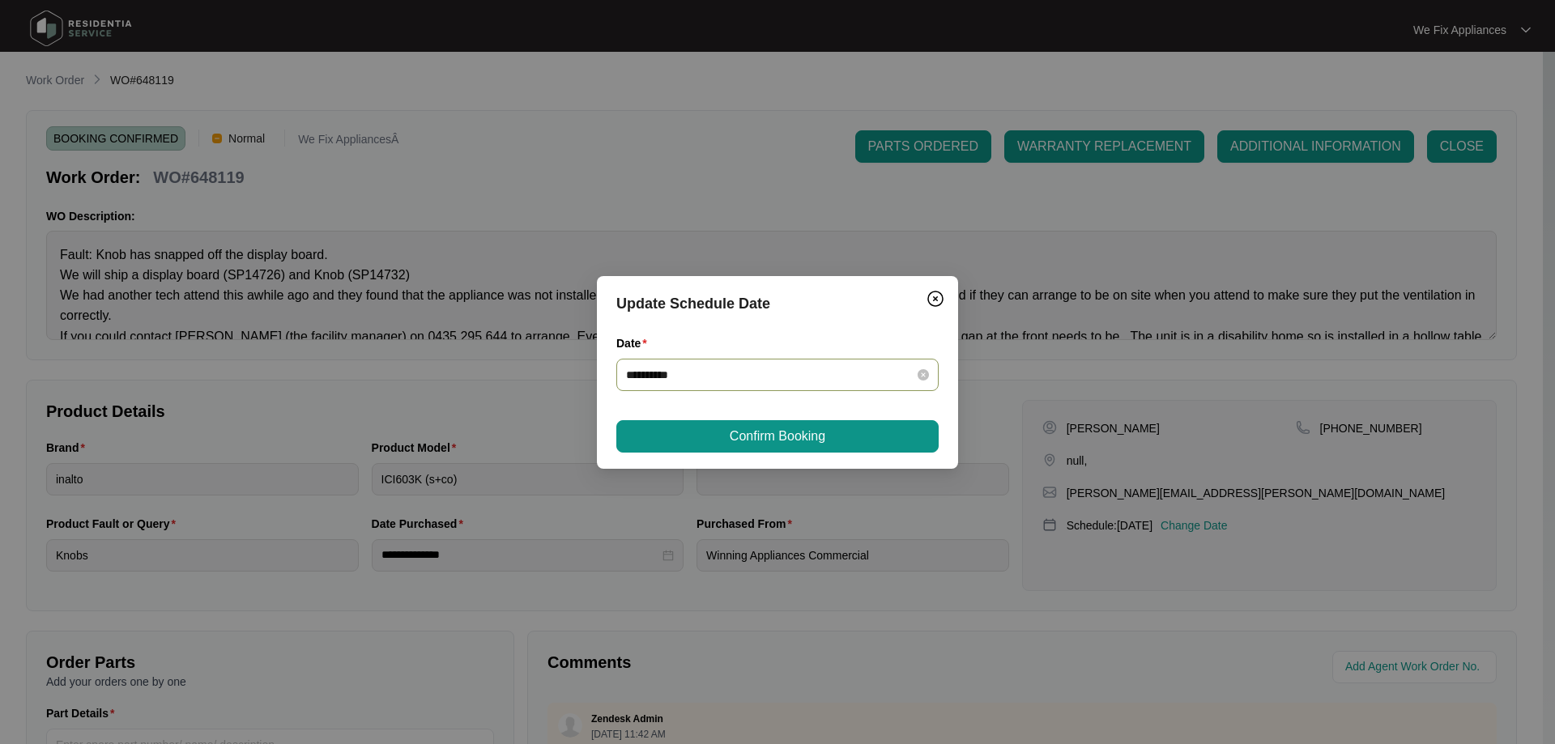
click at [755, 381] on input "**********" at bounding box center [767, 375] width 283 height 18
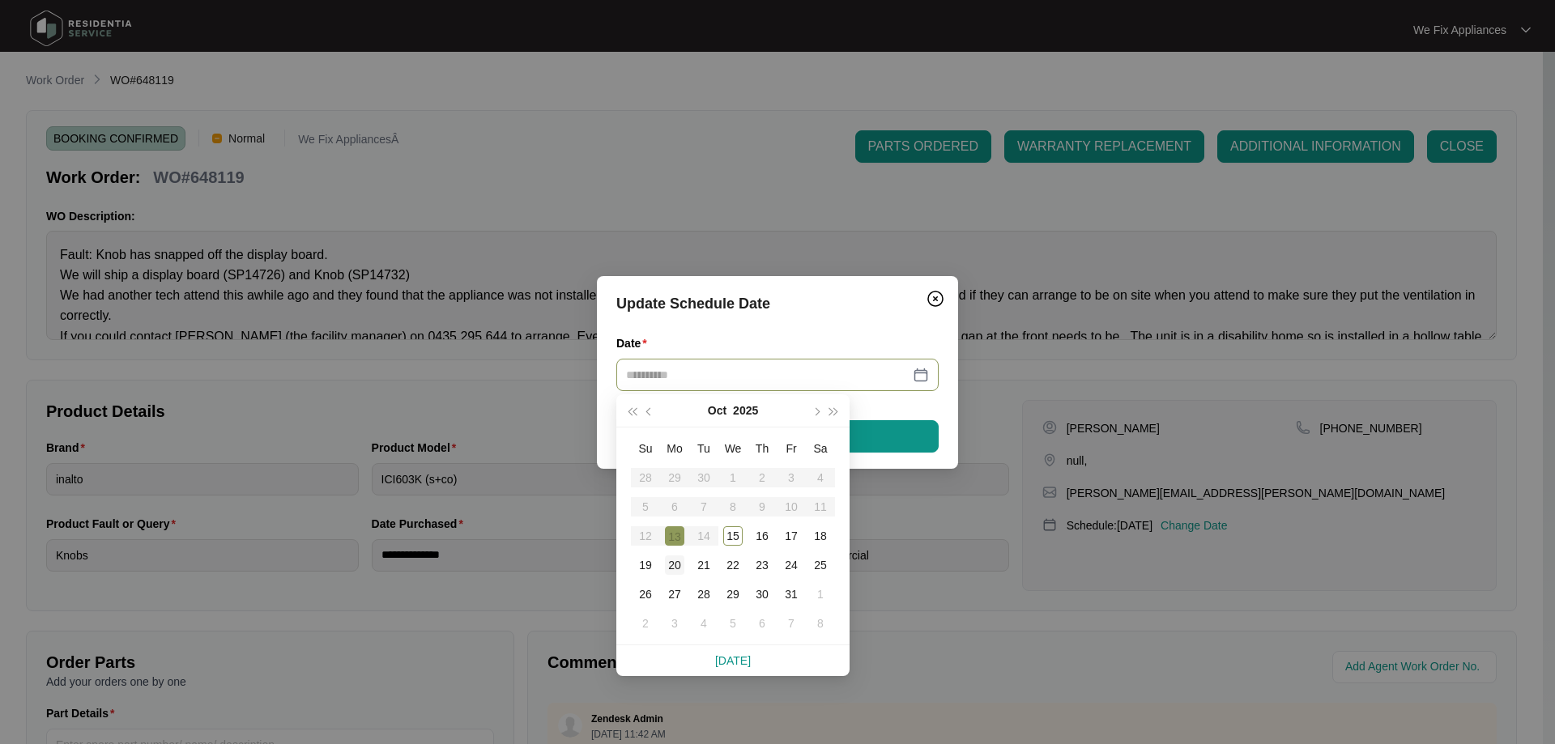
click at [683, 561] on div "20" at bounding box center [674, 565] width 19 height 19
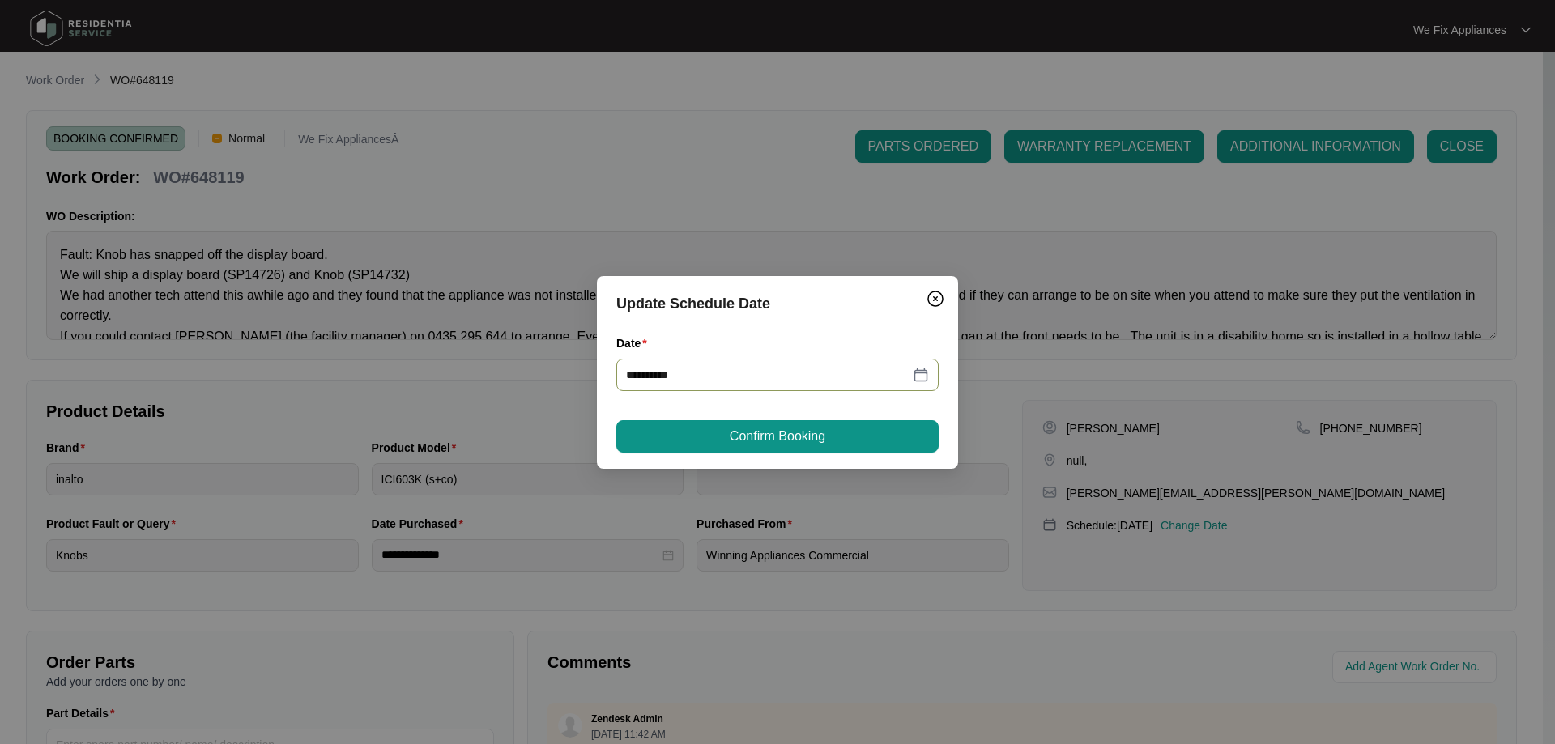
type input "**********"
click at [796, 427] on span "Confirm Booking" at bounding box center [778, 436] width 96 height 19
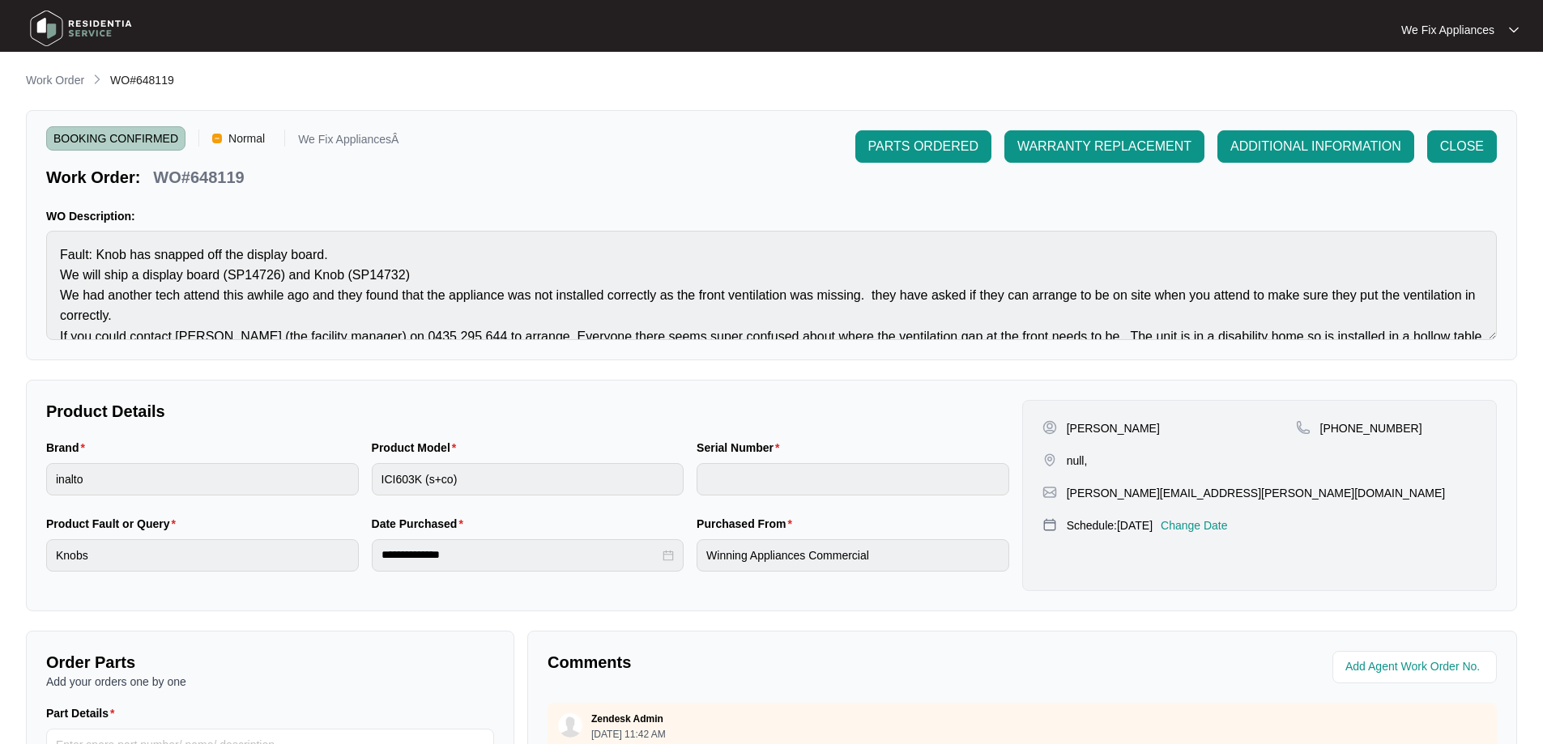
click at [108, 25] on img at bounding box center [80, 28] width 113 height 49
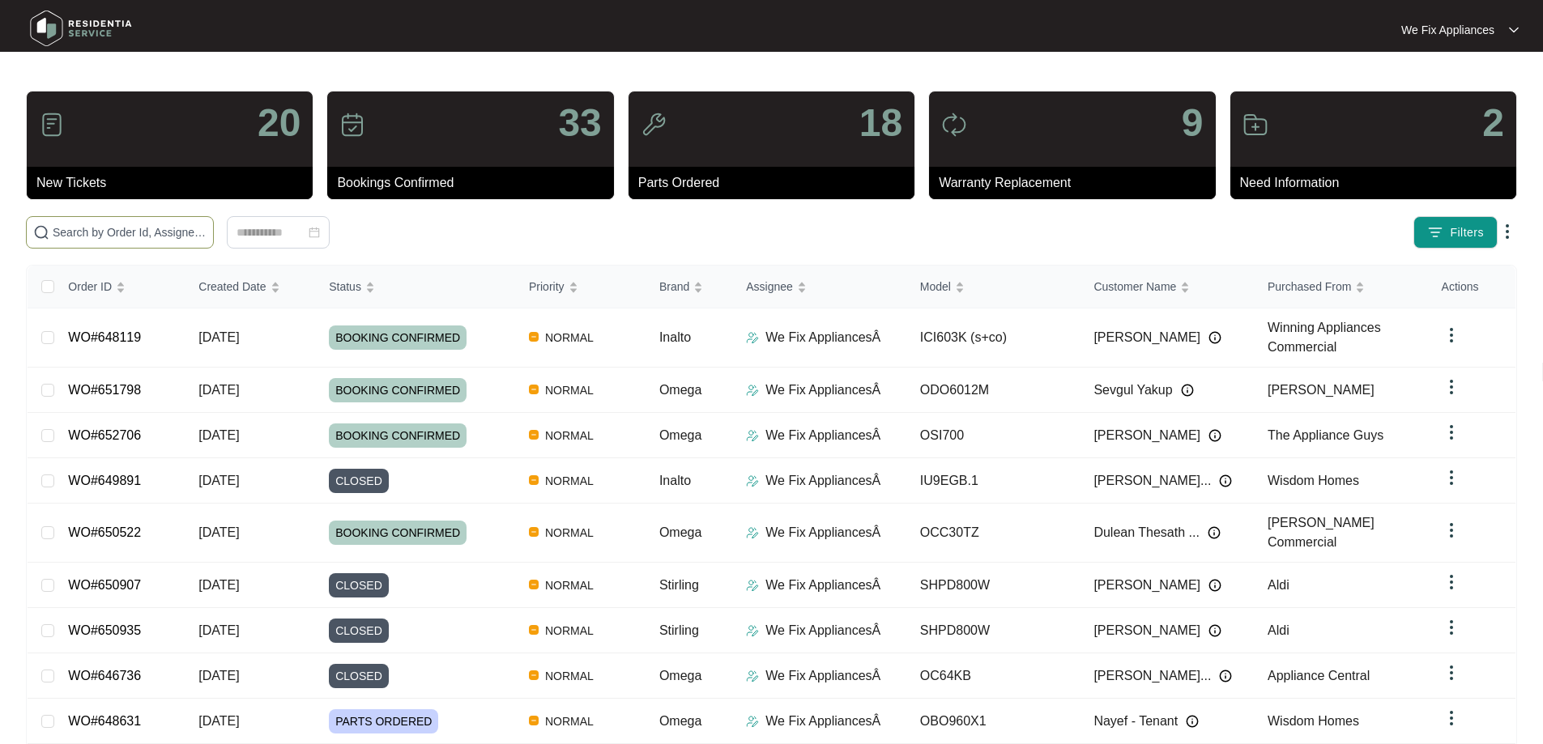
paste input "650628"
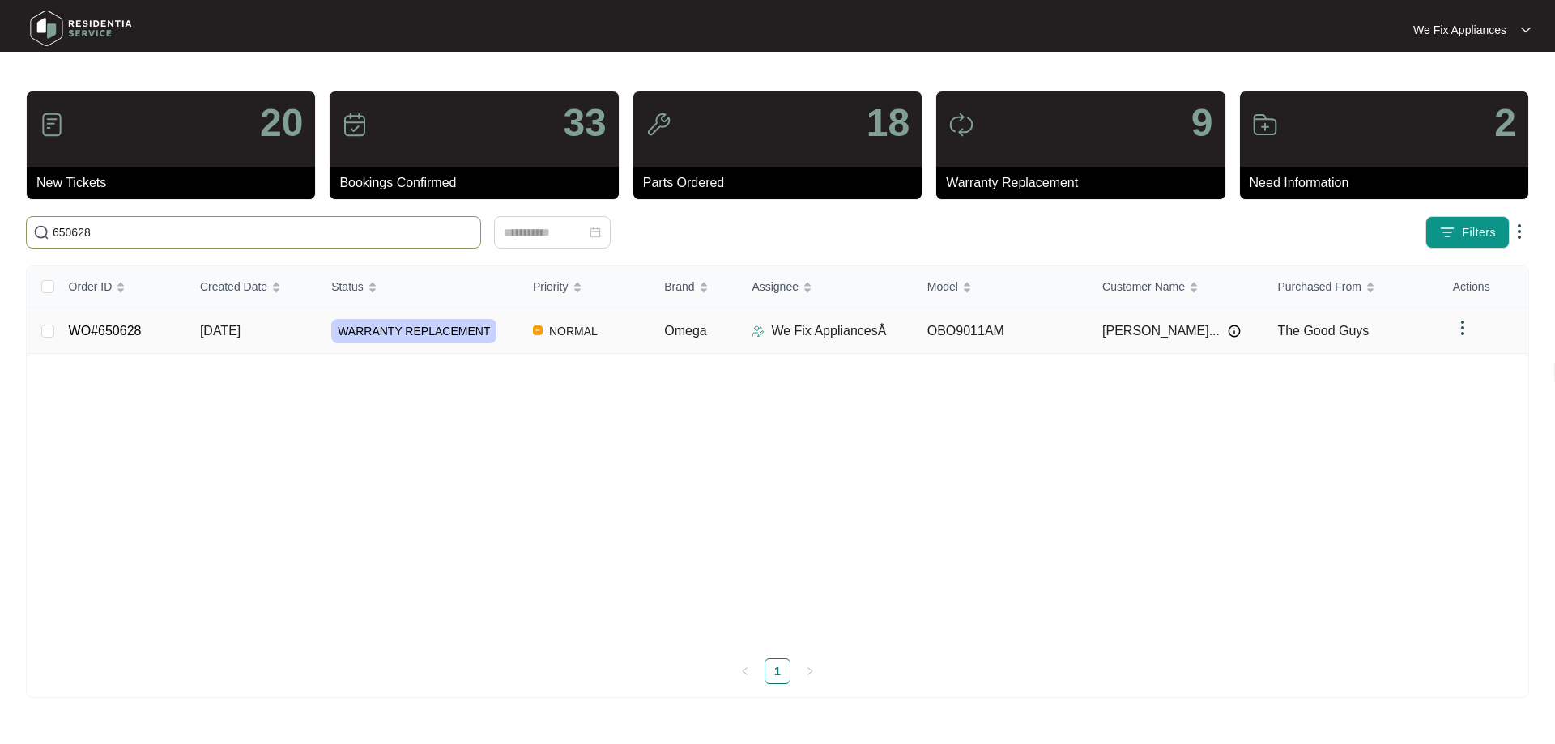
type input "650628"
click at [93, 324] on link "WO#650628" at bounding box center [105, 331] width 73 height 14
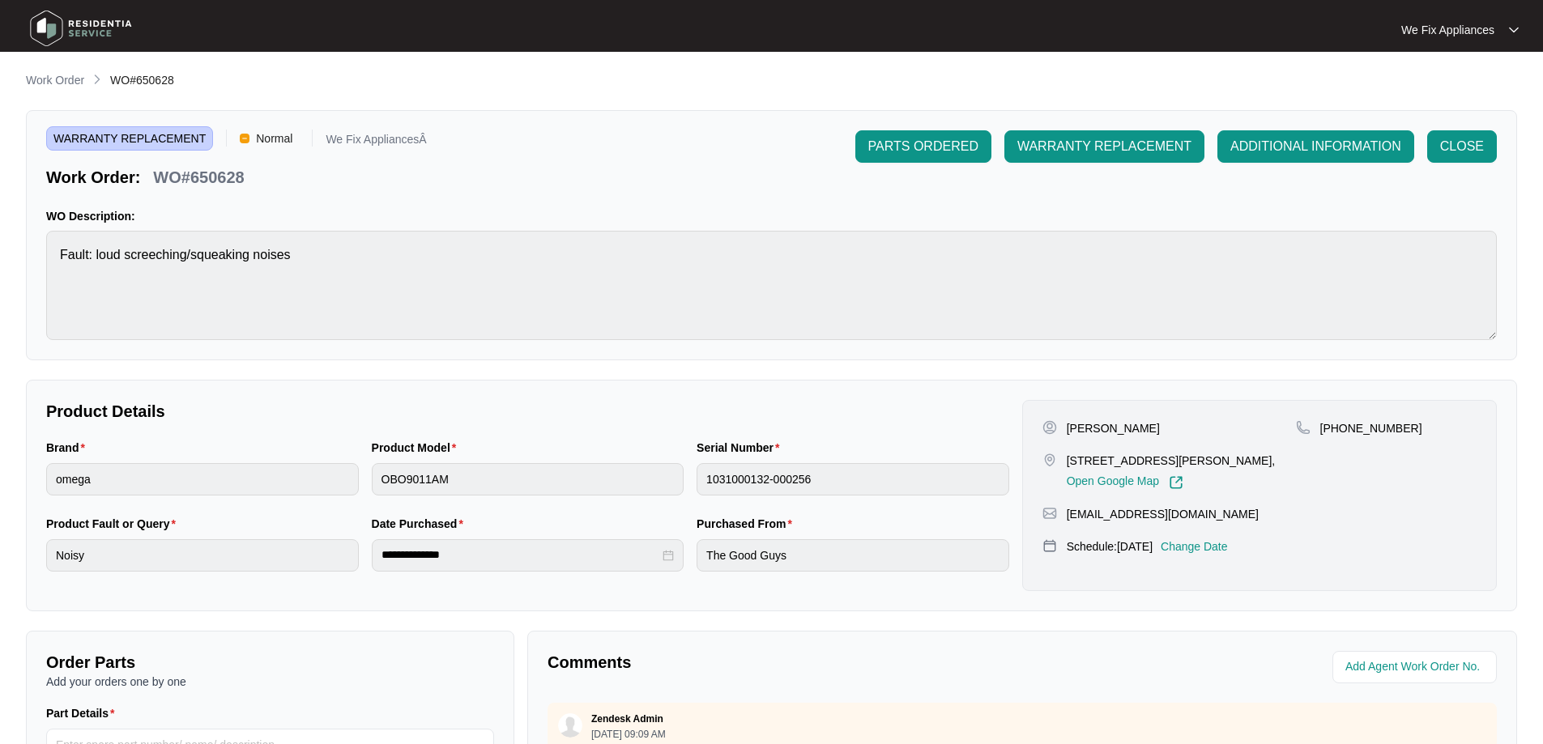
click at [1228, 555] on p "Change Date" at bounding box center [1194, 547] width 67 height 16
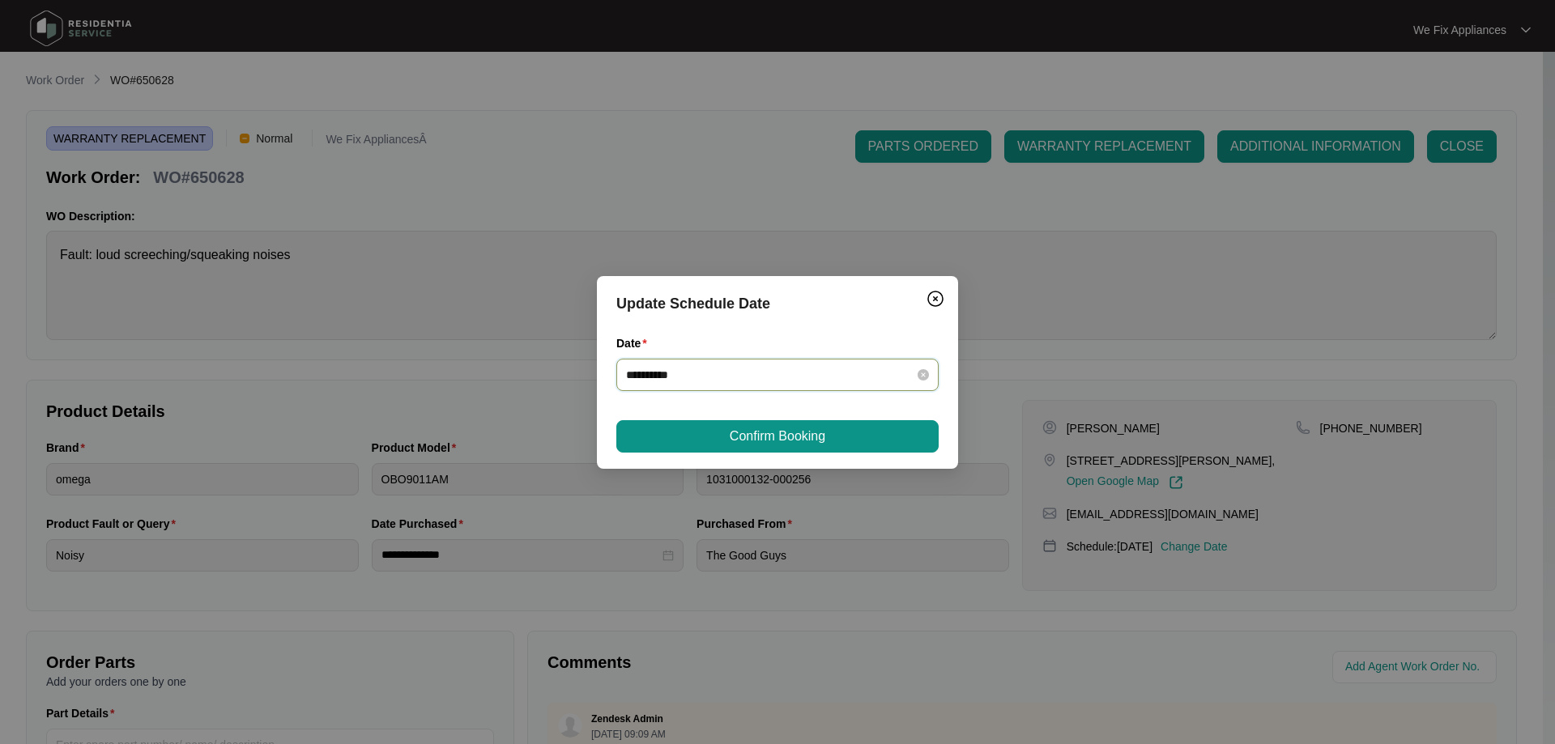
click at [750, 369] on input "**********" at bounding box center [767, 375] width 283 height 18
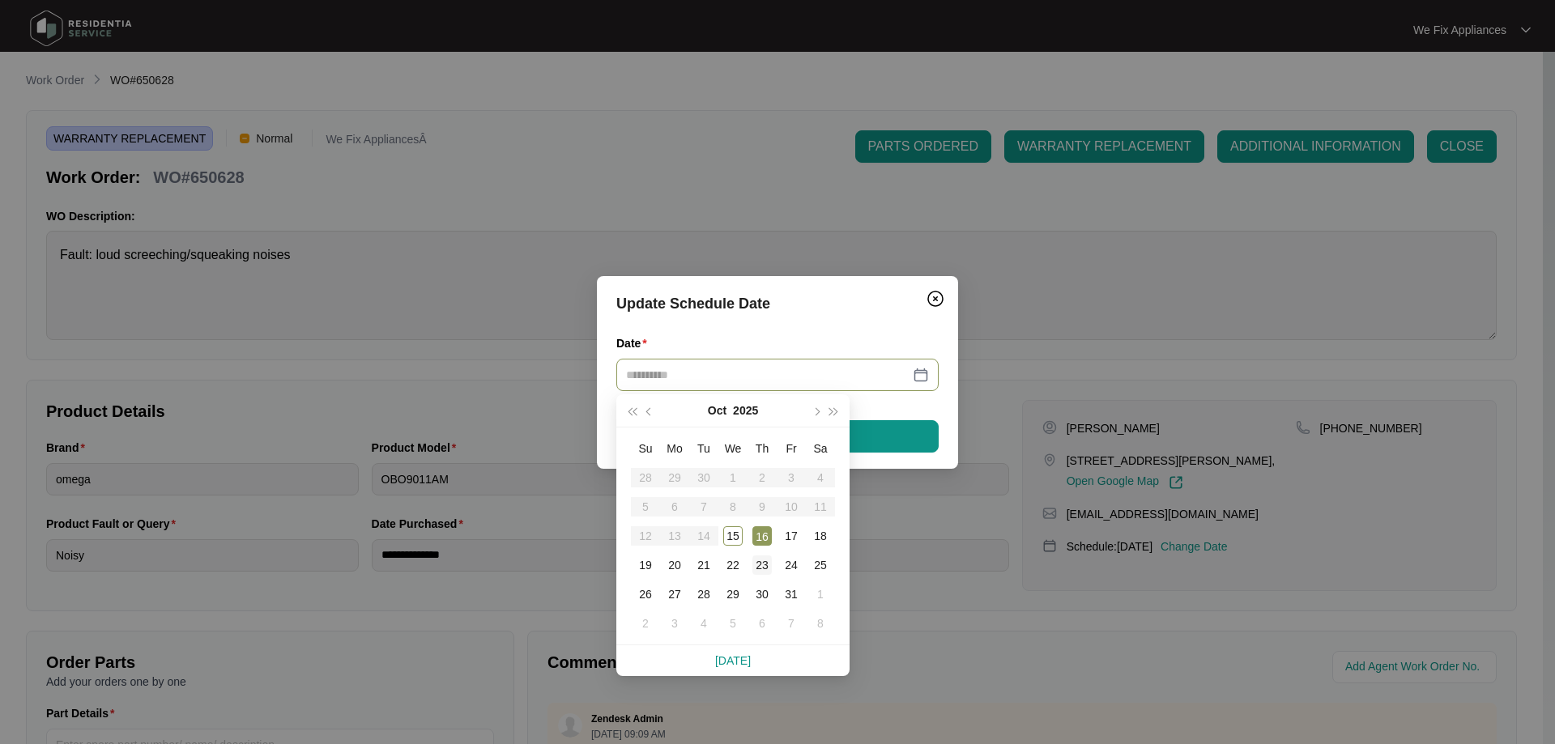
click at [761, 567] on div "23" at bounding box center [761, 565] width 19 height 19
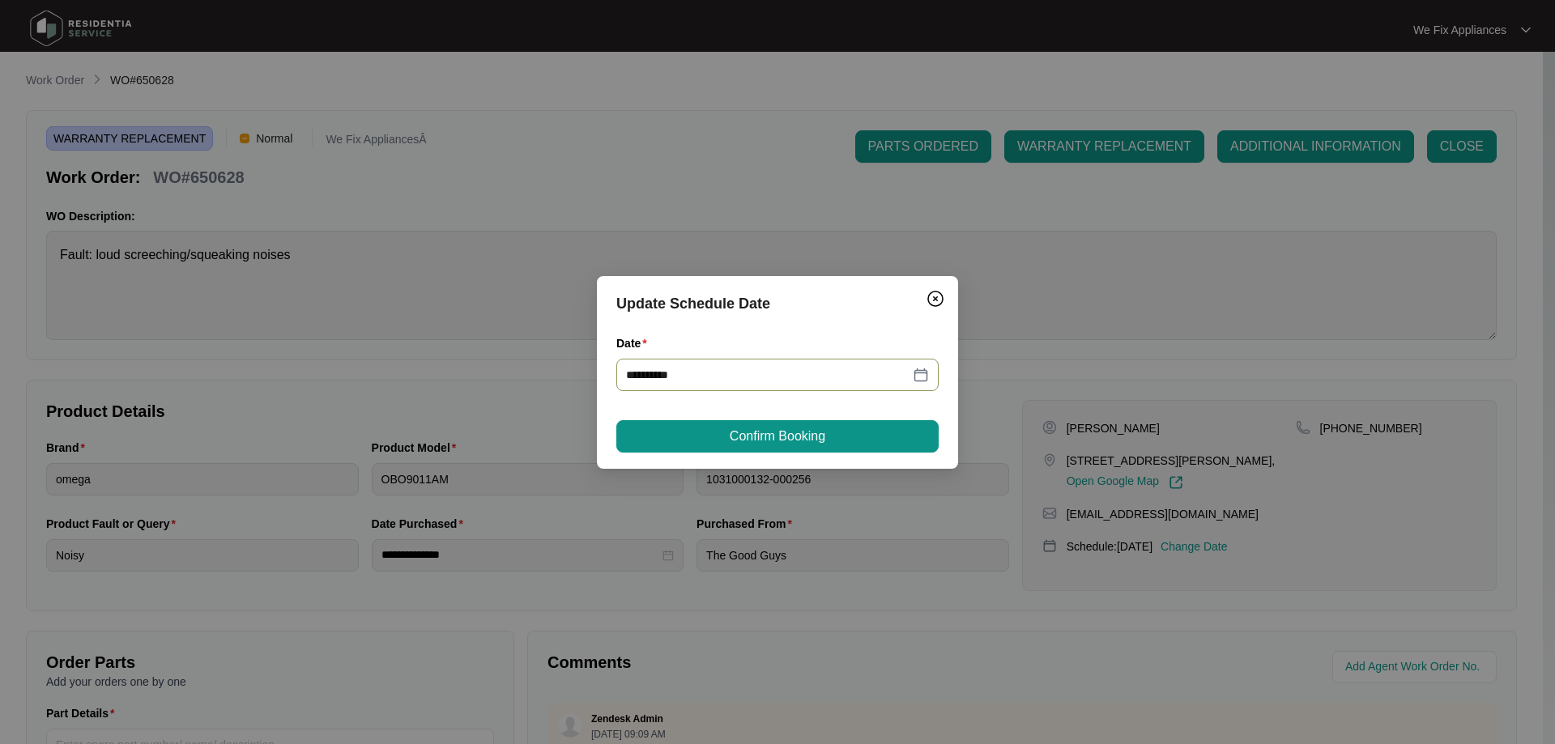
type input "**********"
click at [713, 441] on button "Confirm Booking" at bounding box center [777, 436] width 322 height 32
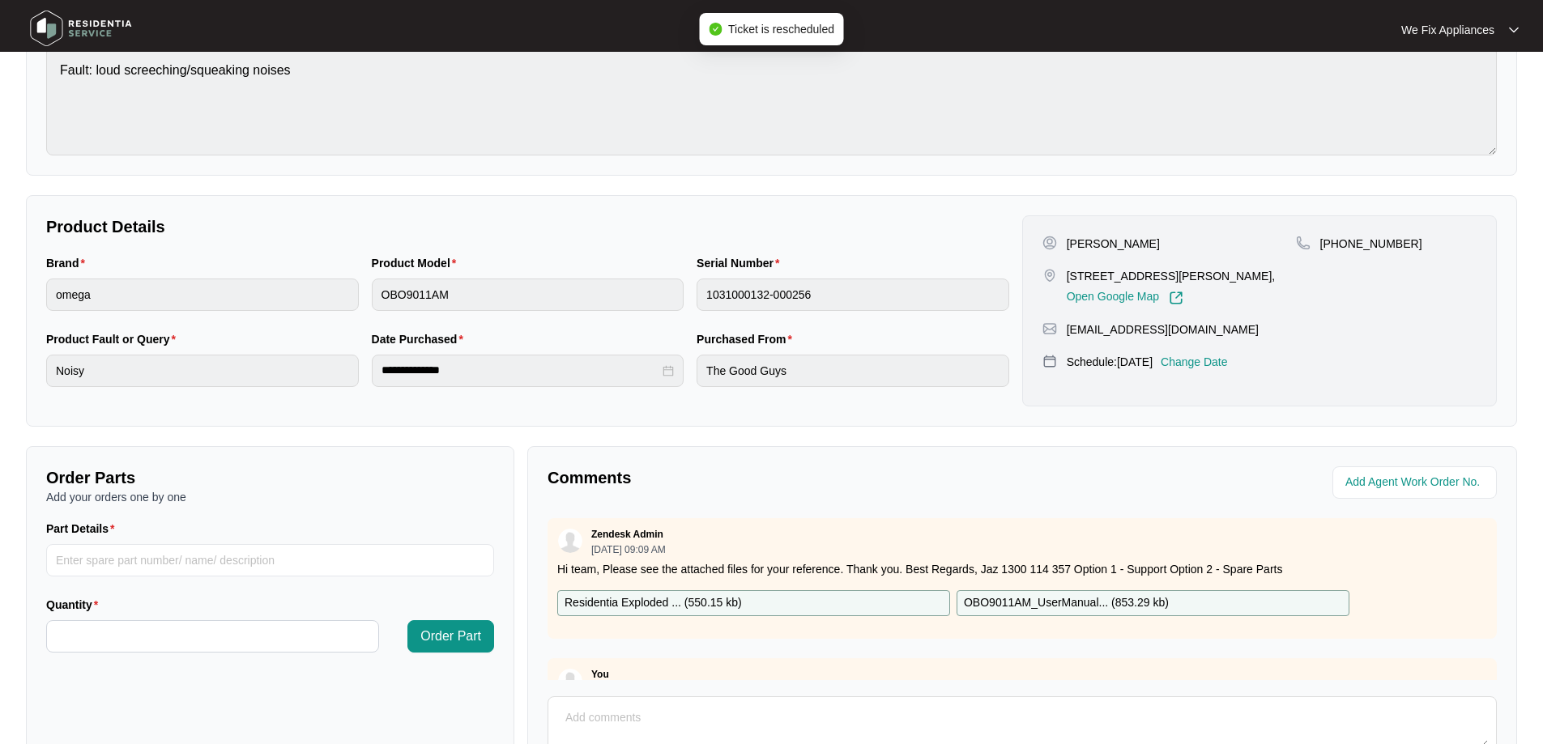
scroll to position [330, 0]
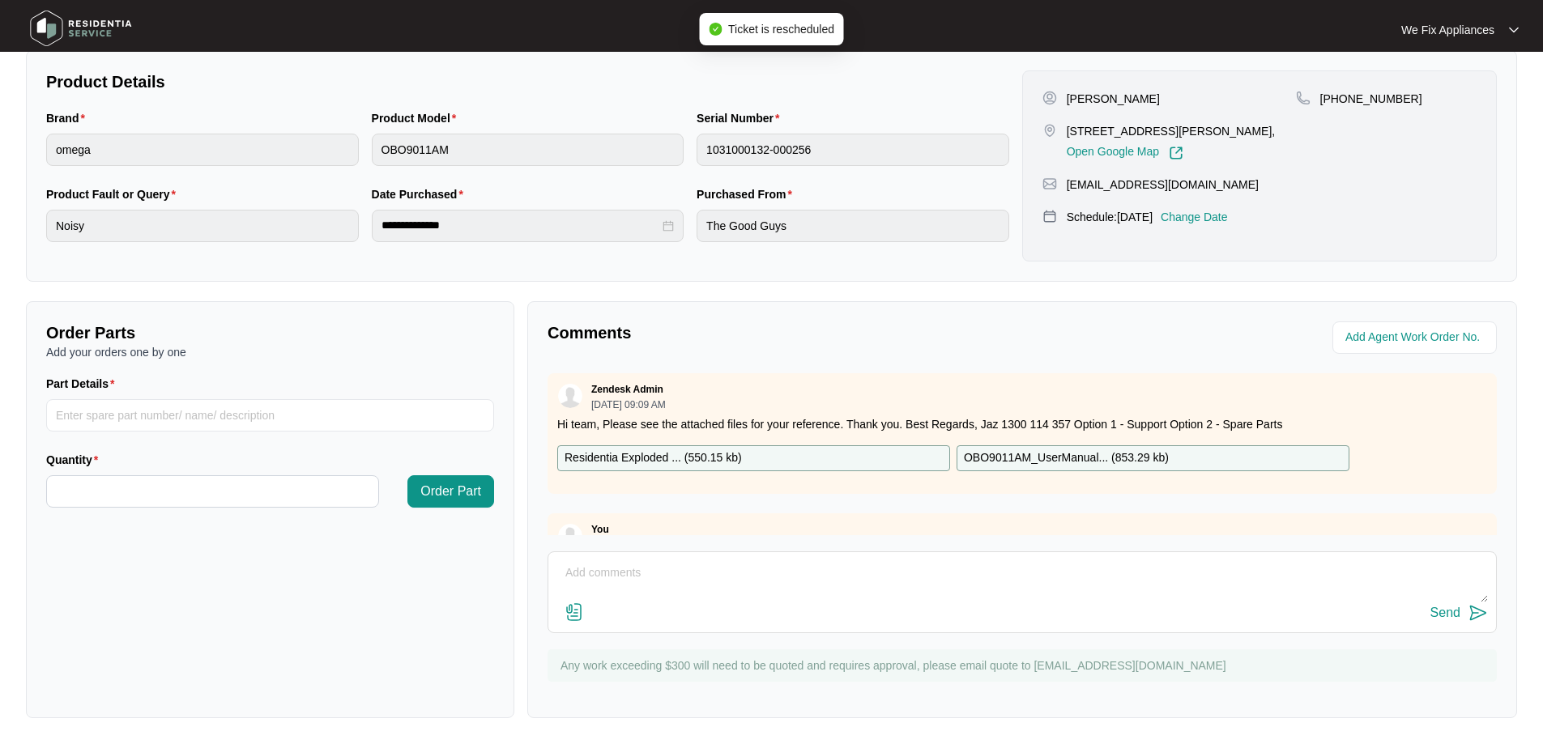
click at [683, 580] on textarea at bounding box center [1021, 581] width 931 height 42
type textarea "Hi guys, fyi- customer wants [DATE] day off thank you."
click at [1447, 616] on div "Send" at bounding box center [1445, 613] width 30 height 15
click at [86, 32] on img at bounding box center [80, 28] width 113 height 49
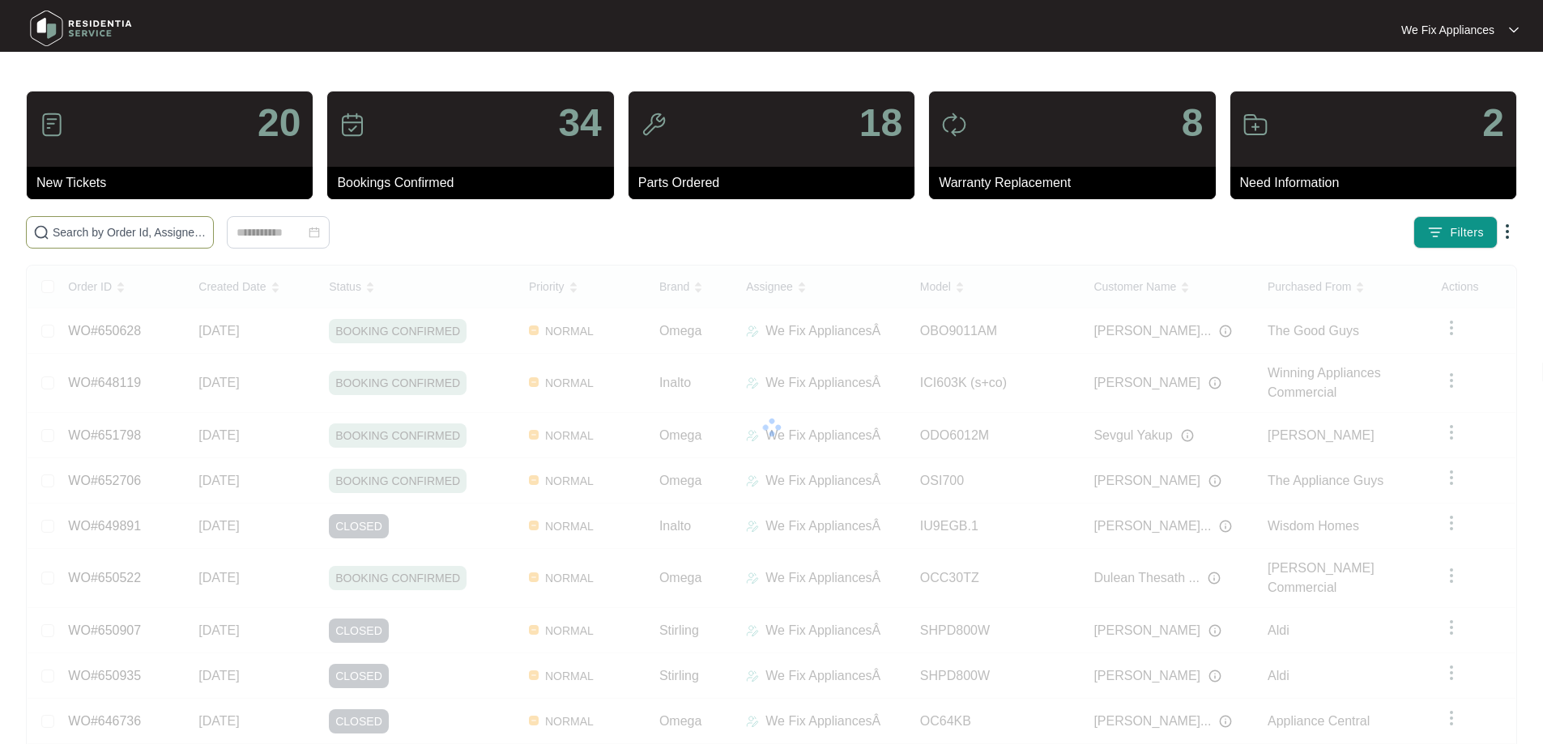
drag, startPoint x: 175, startPoint y: 219, endPoint x: 142, endPoint y: 234, distance: 36.3
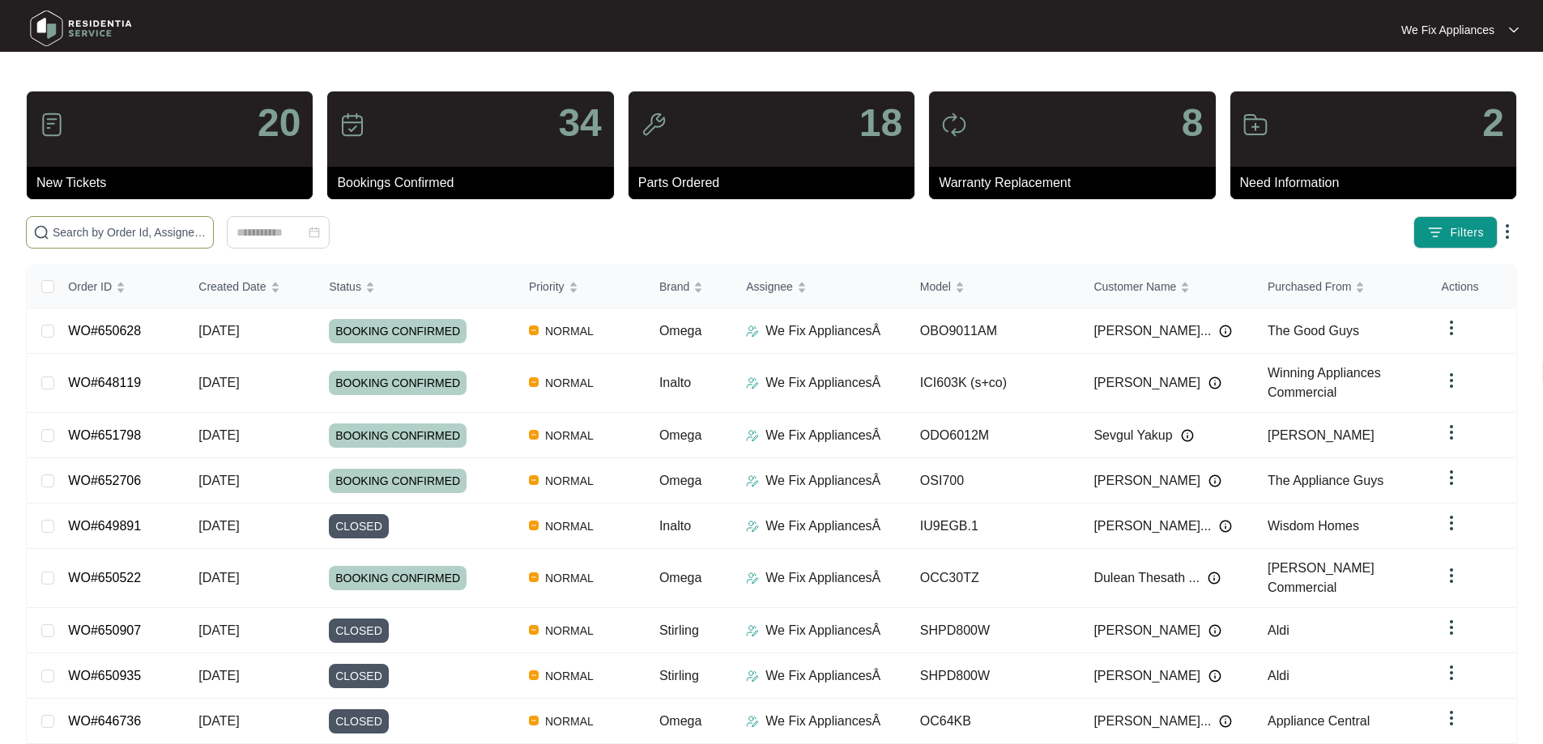
paste input "644957"
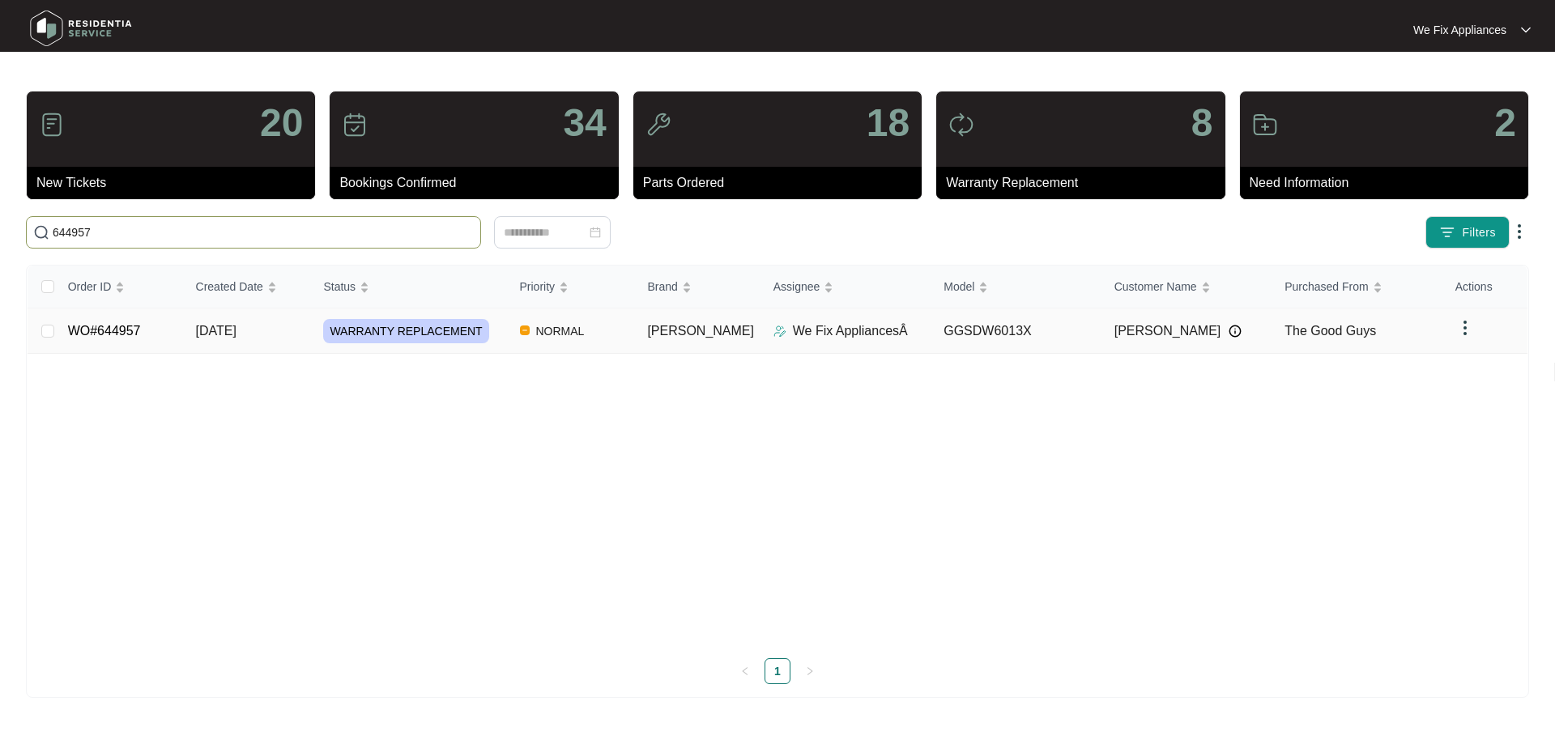
type input "644957"
click at [102, 331] on link "WO#644957" at bounding box center [104, 331] width 73 height 14
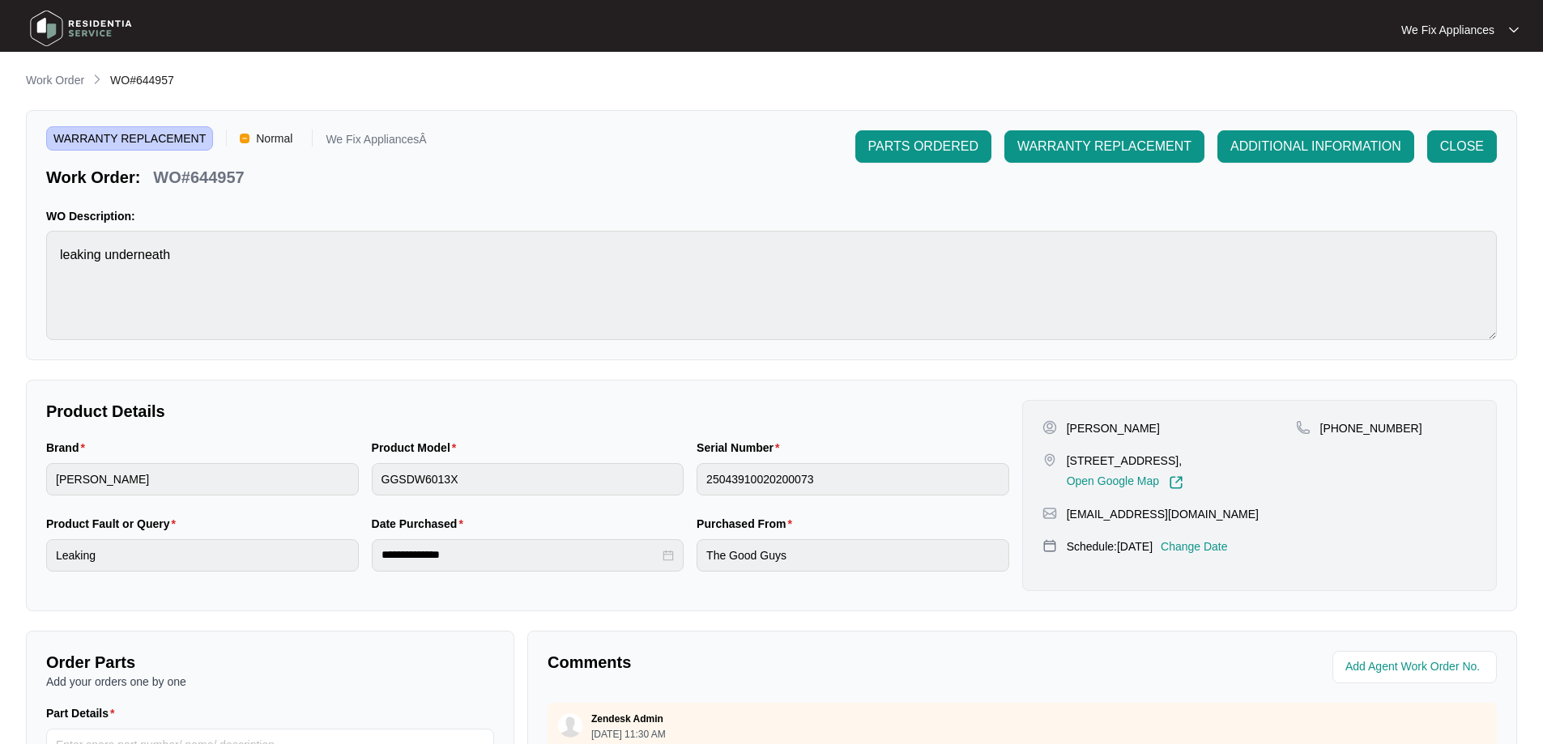
click at [1224, 539] on p "Change Date" at bounding box center [1194, 547] width 67 height 16
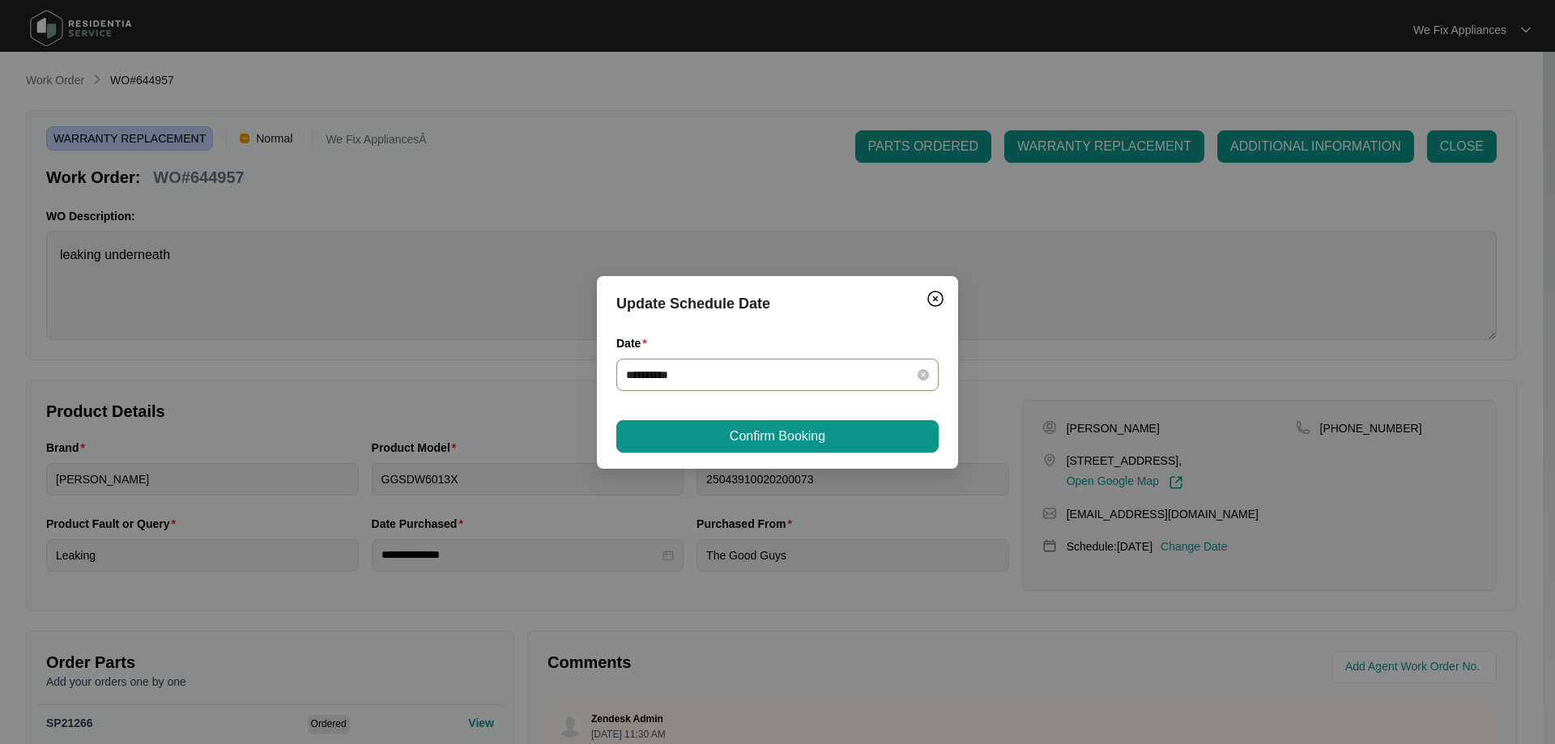
click at [777, 366] on input "**********" at bounding box center [767, 375] width 283 height 18
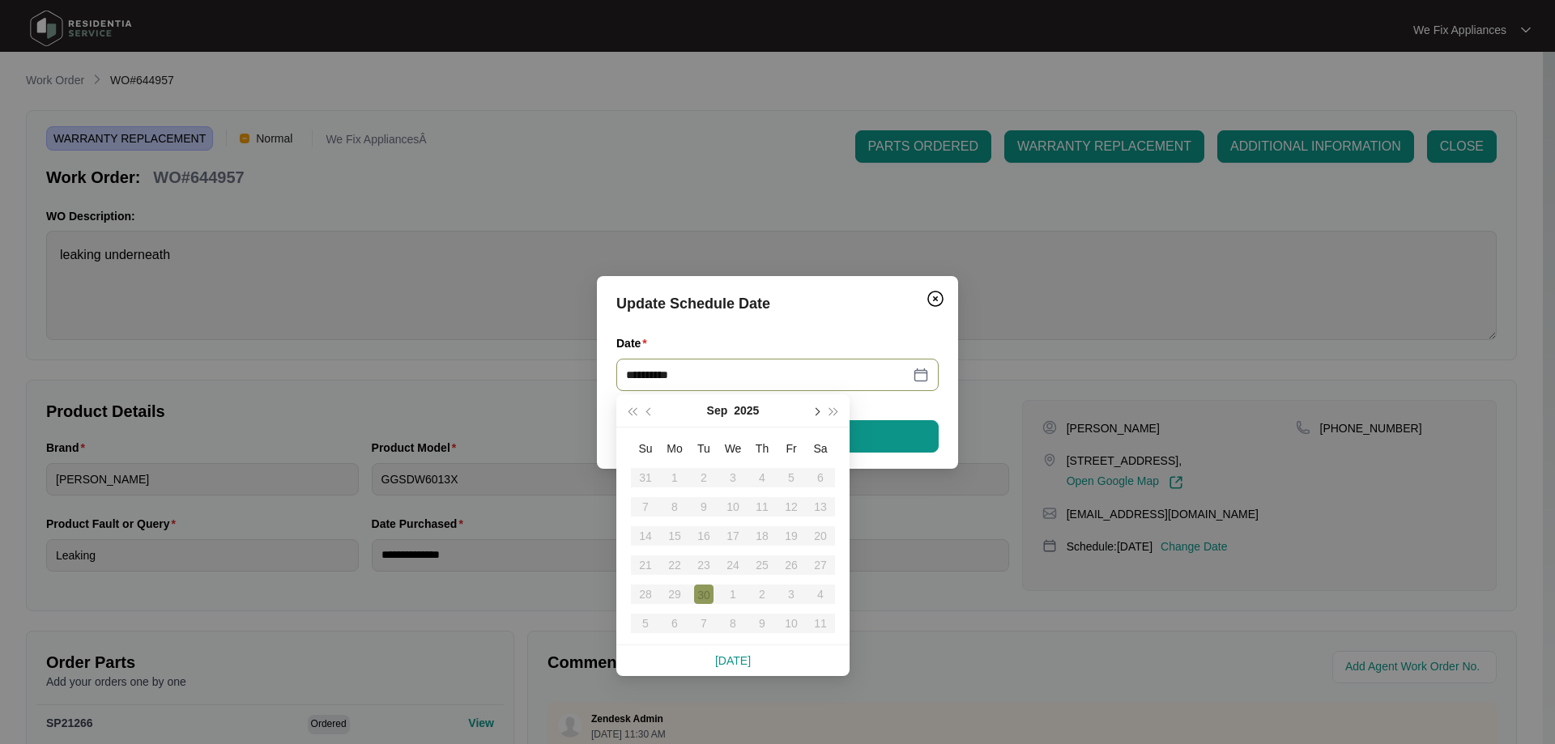
click at [819, 409] on button "button" at bounding box center [816, 410] width 18 height 32
click at [644, 408] on button "button" at bounding box center [650, 410] width 18 height 32
click at [667, 593] on div "27" at bounding box center [674, 594] width 19 height 19
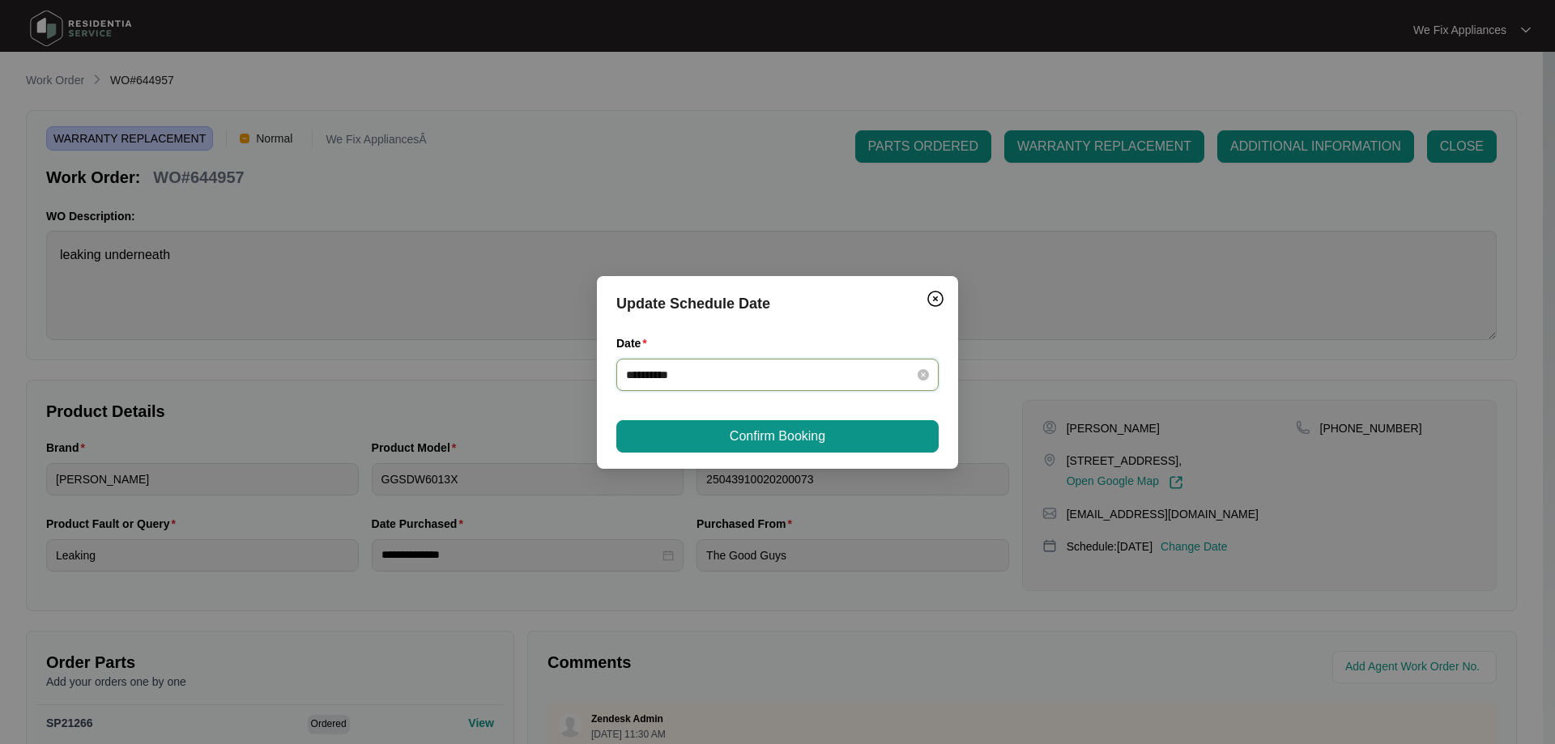
click at [902, 373] on input "**********" at bounding box center [767, 375] width 283 height 18
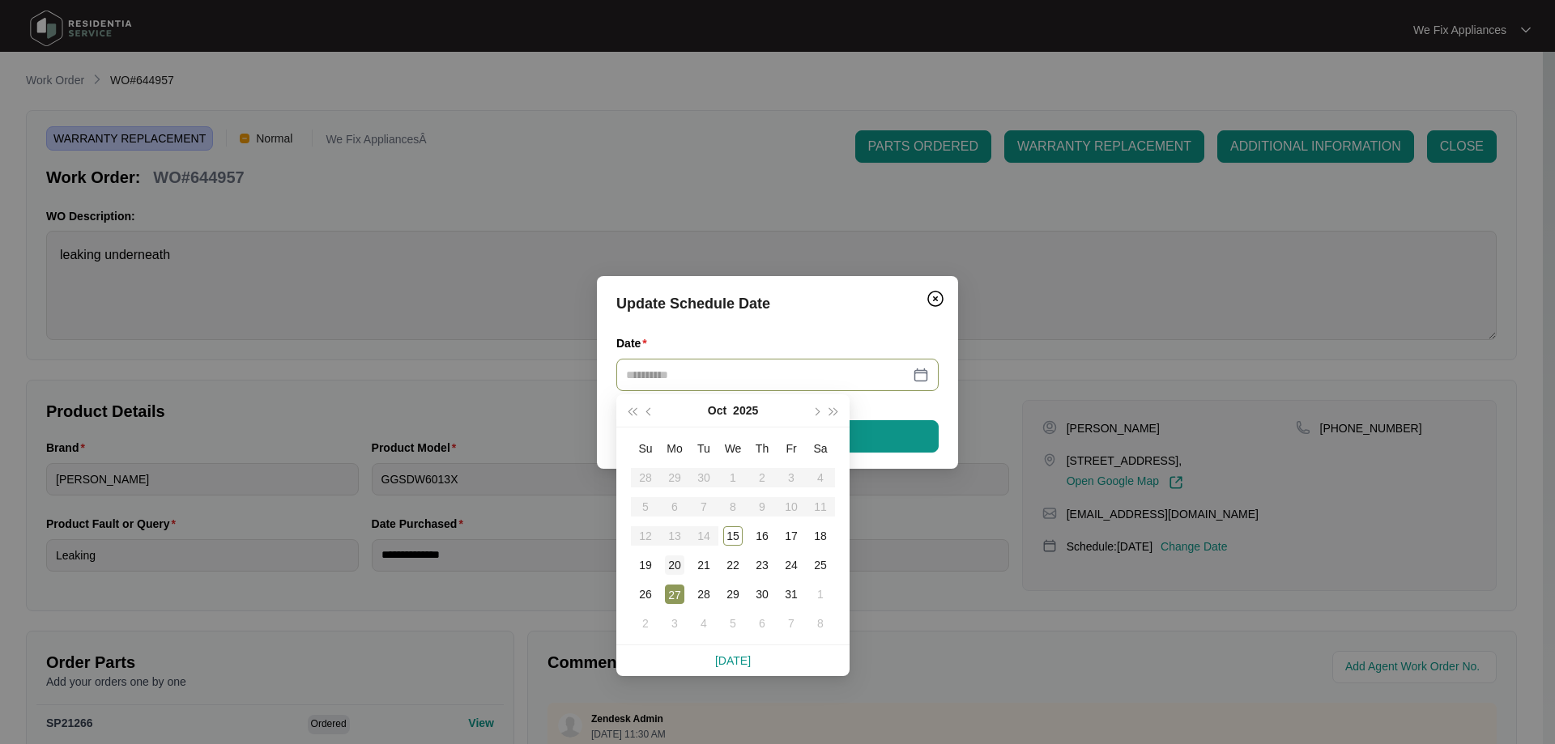
type input "**********"
click at [679, 560] on div "20" at bounding box center [674, 565] width 19 height 19
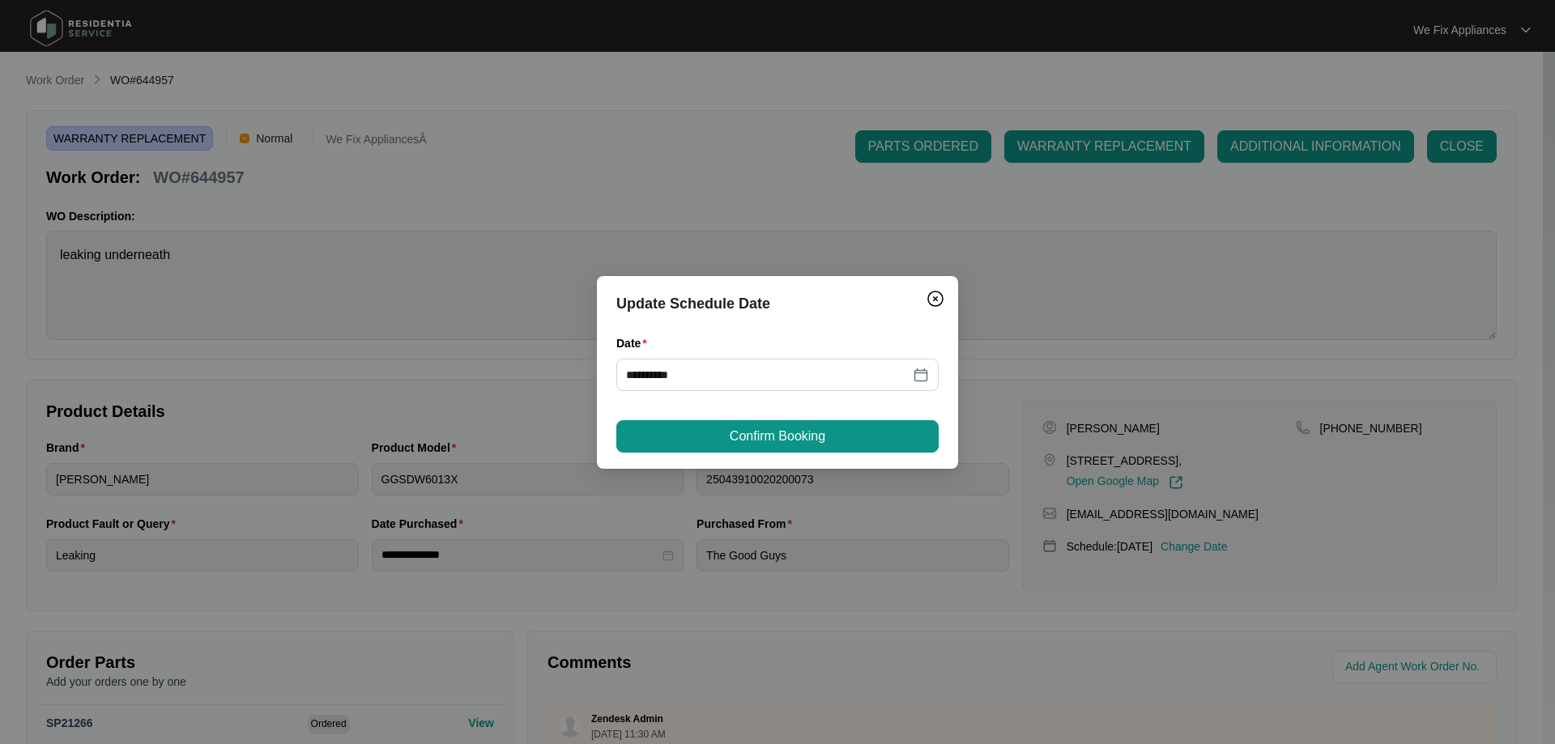
click at [771, 450] on button "Confirm Booking" at bounding box center [777, 436] width 322 height 32
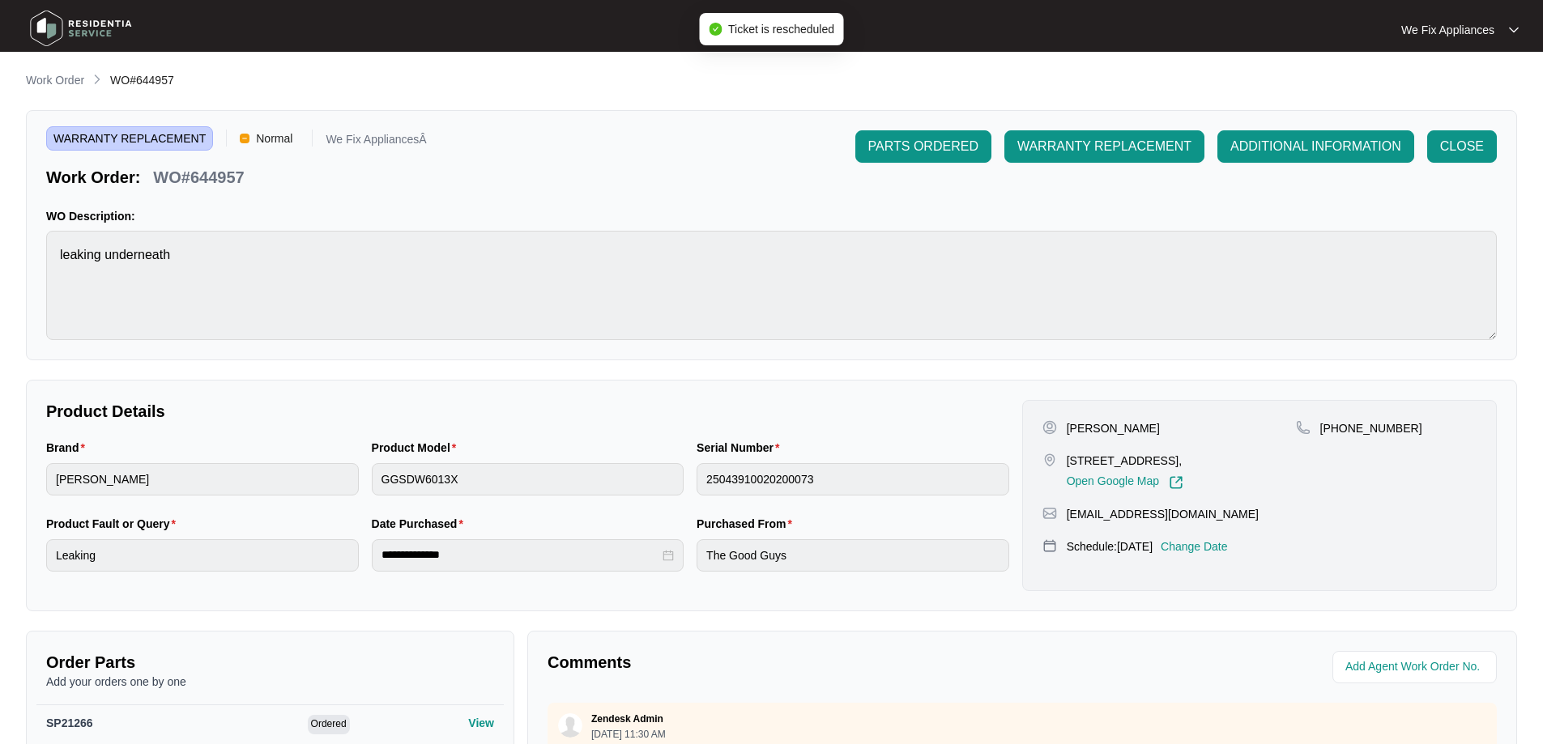
click at [81, 34] on img at bounding box center [80, 28] width 113 height 49
